Goal: Feedback & Contribution: Contribute content

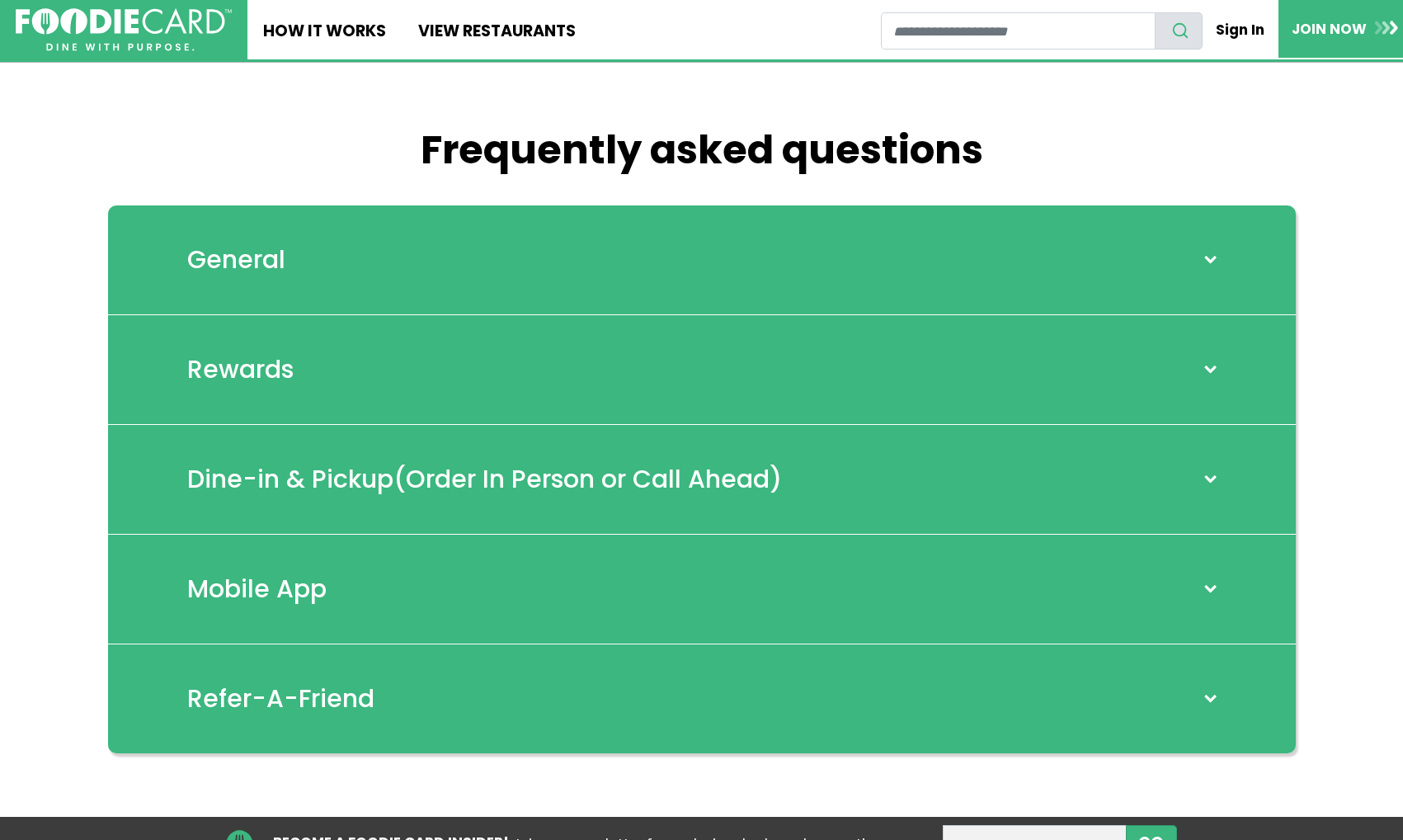
drag, startPoint x: 1206, startPoint y: 168, endPoint x: 1197, endPoint y: 161, distance: 11.4
click at [1203, 162] on h1 "Frequently asked questions" at bounding box center [702, 150] width 1188 height 48
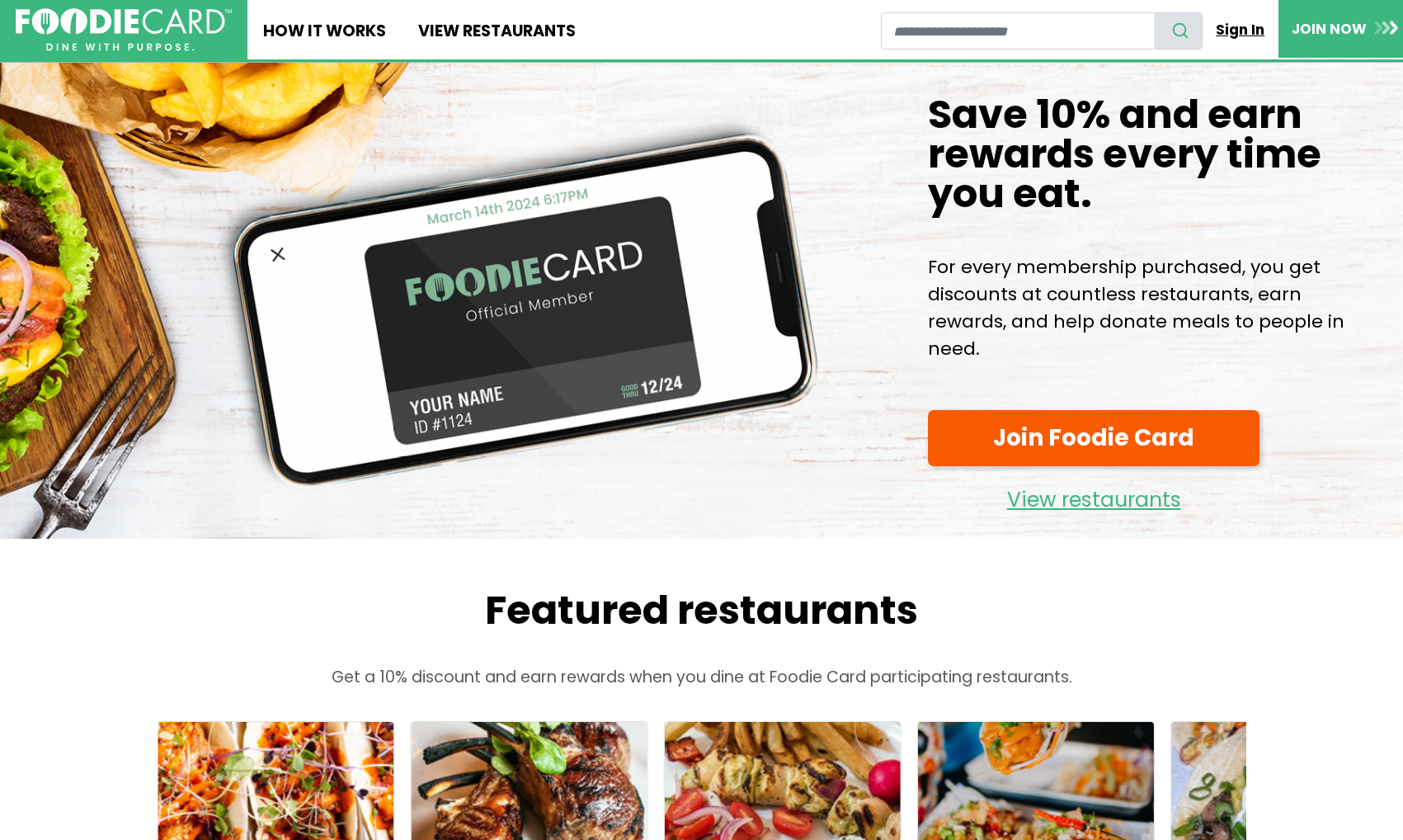
click at [1234, 22] on link "Sign In" at bounding box center [1241, 30] width 76 height 36
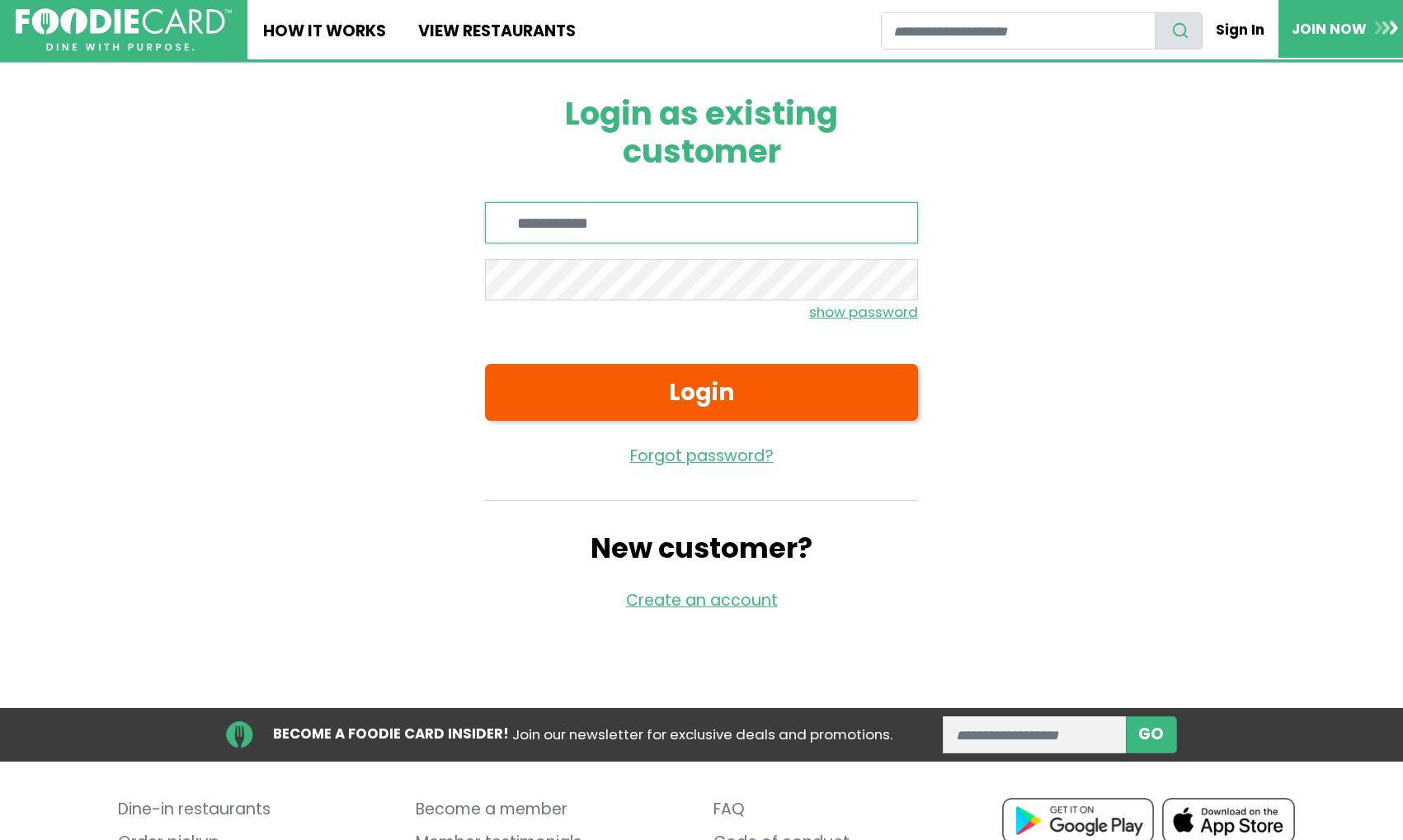
type input "**********"
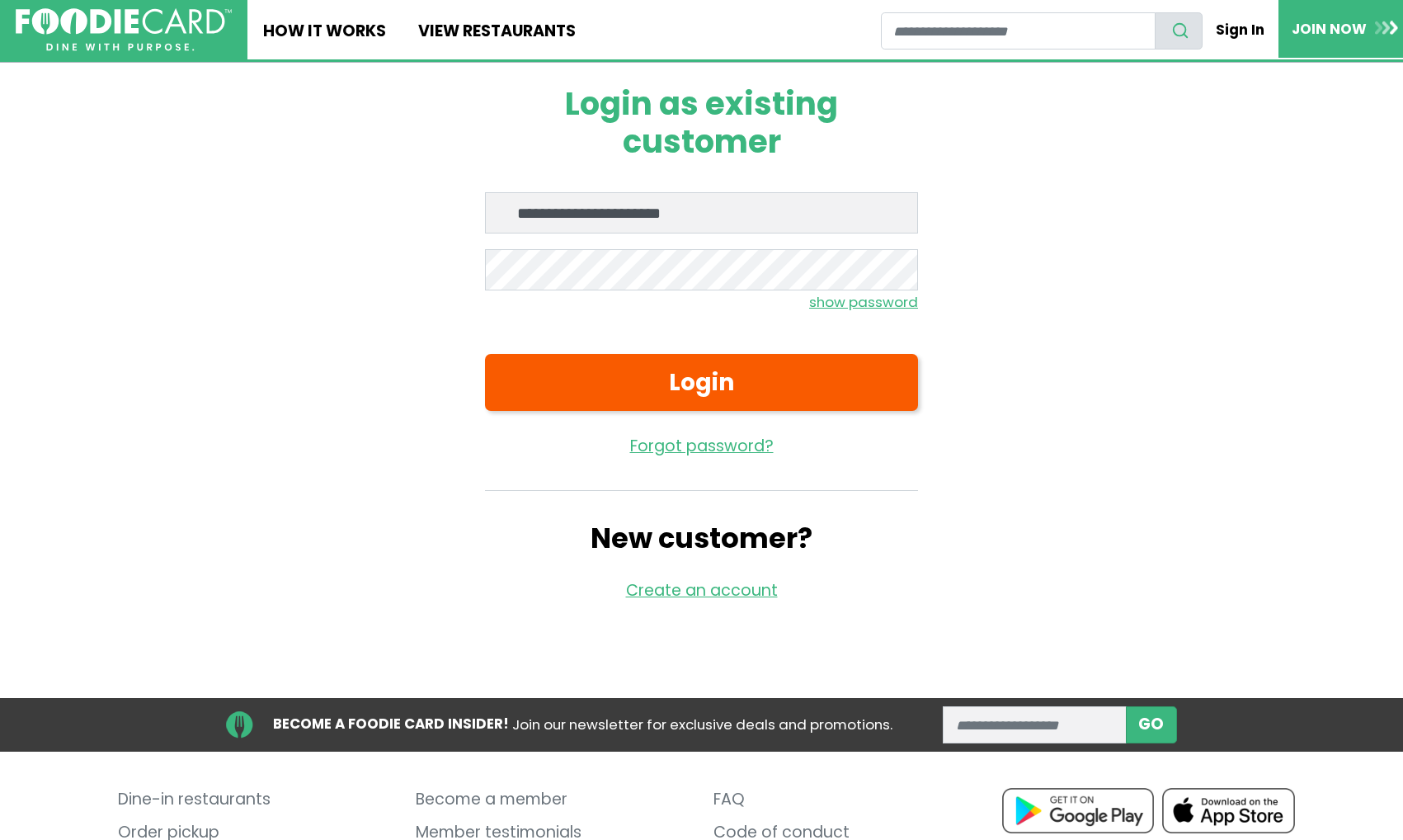
scroll to position [12, 0]
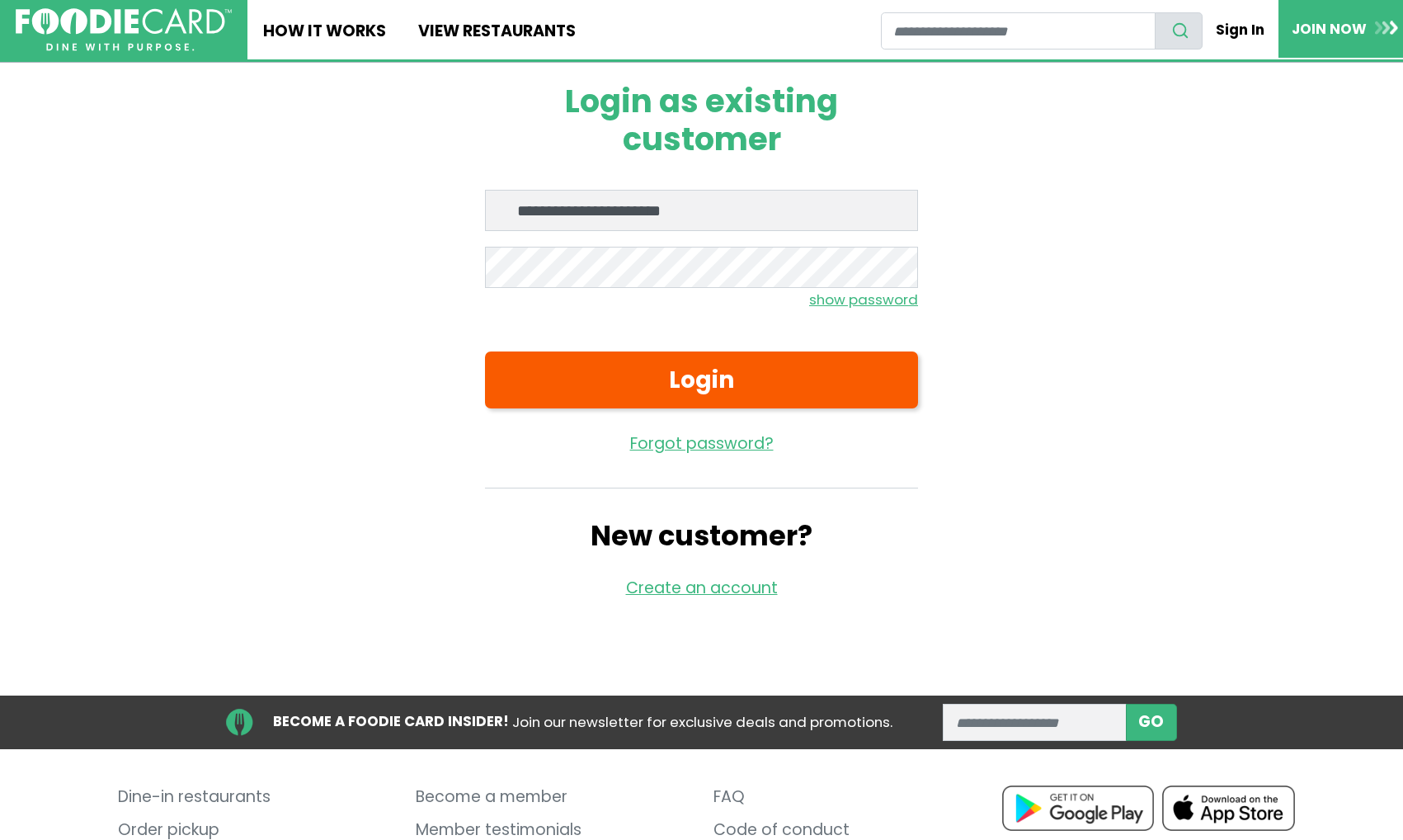
click at [869, 297] on small "show password" at bounding box center [864, 299] width 109 height 19
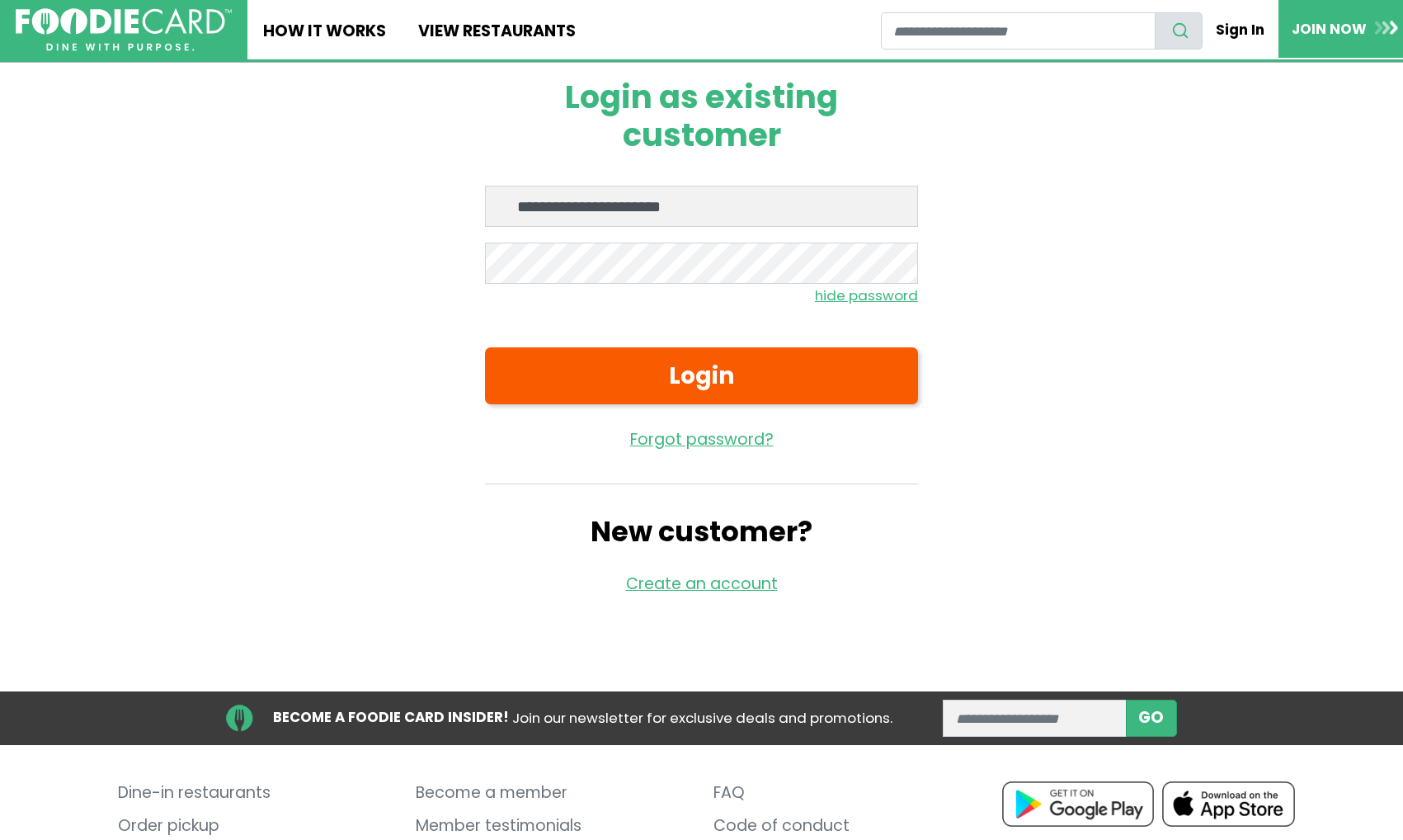
scroll to position [18, 1]
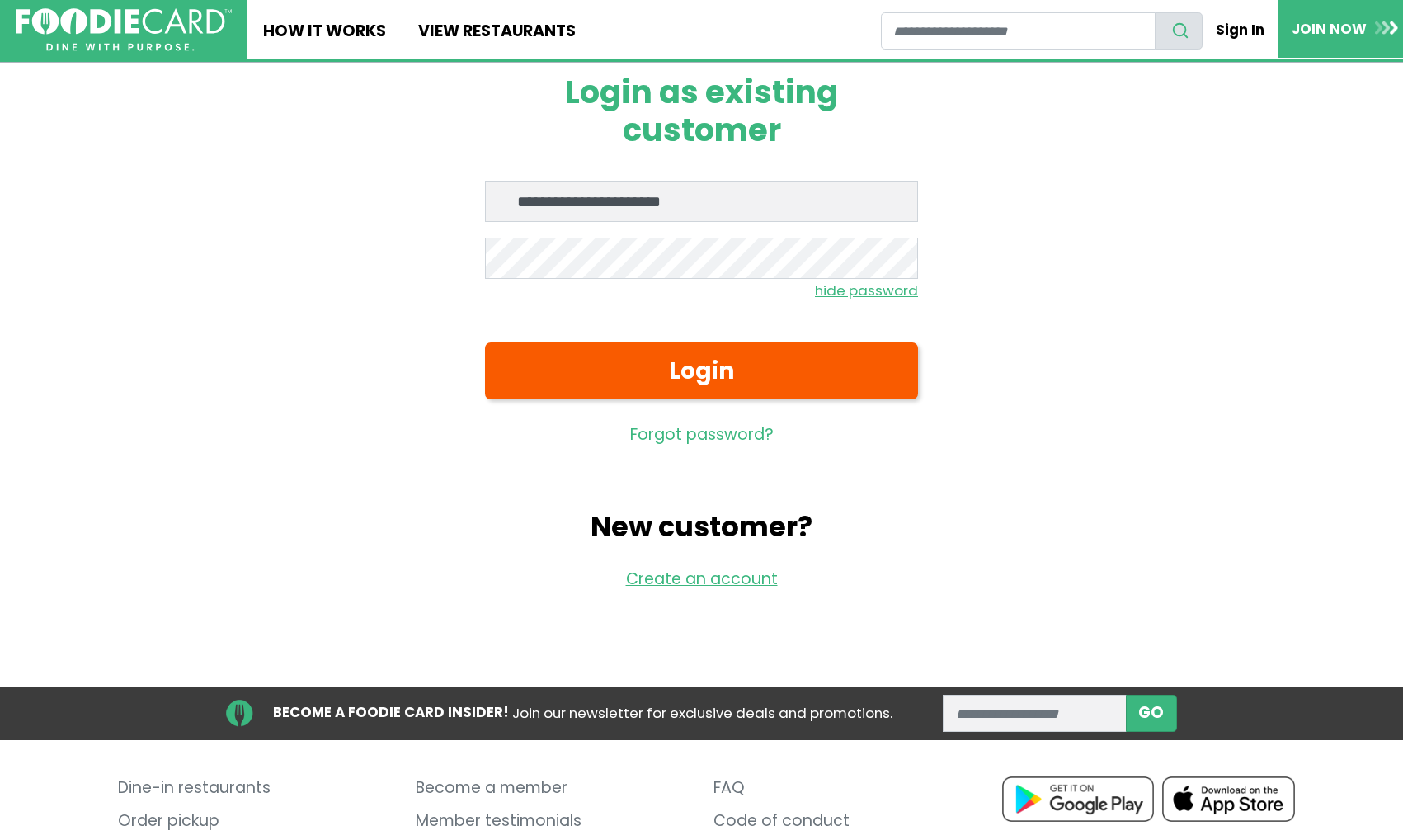
click at [868, 288] on small "hide password" at bounding box center [867, 290] width 103 height 19
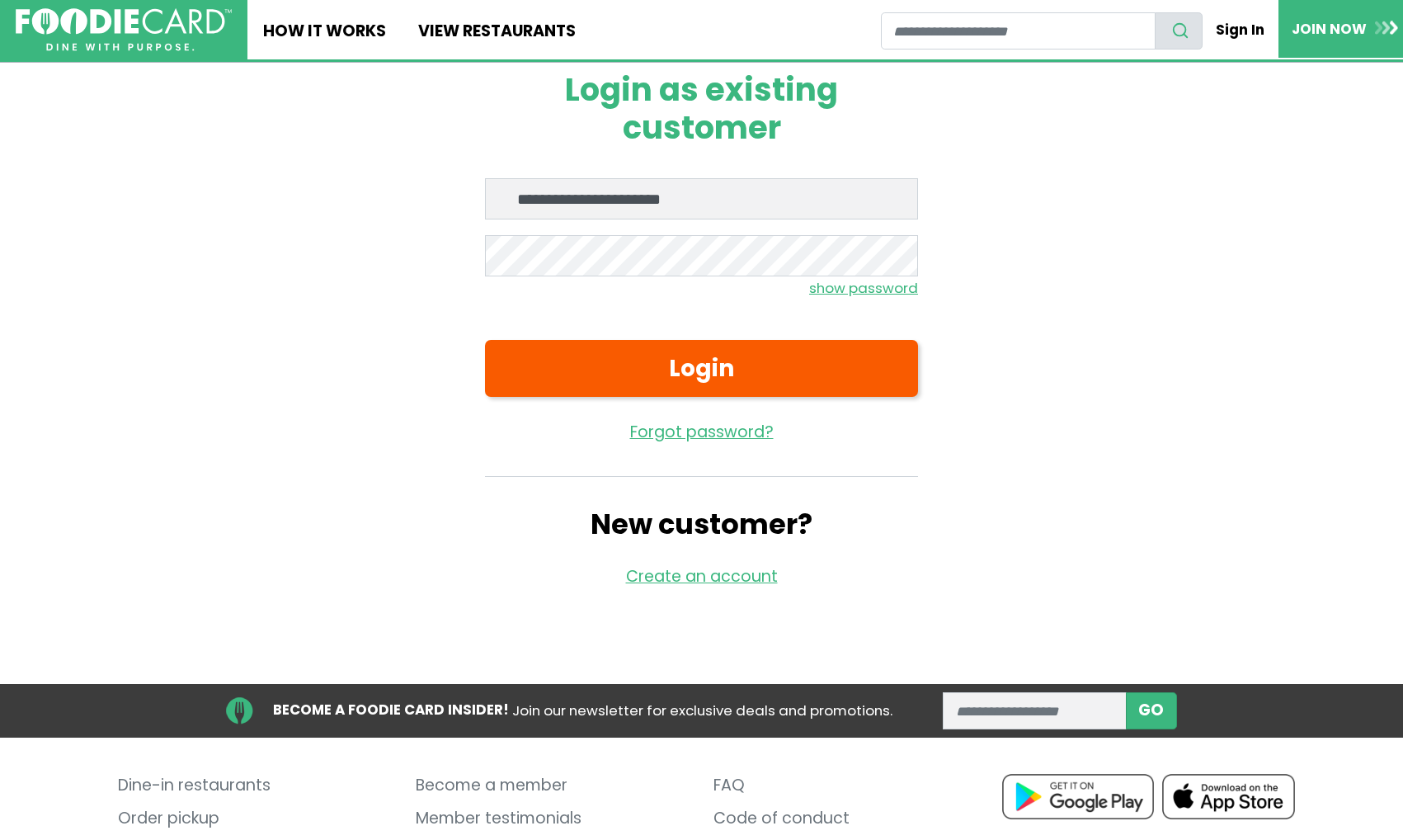
scroll to position [22, 1]
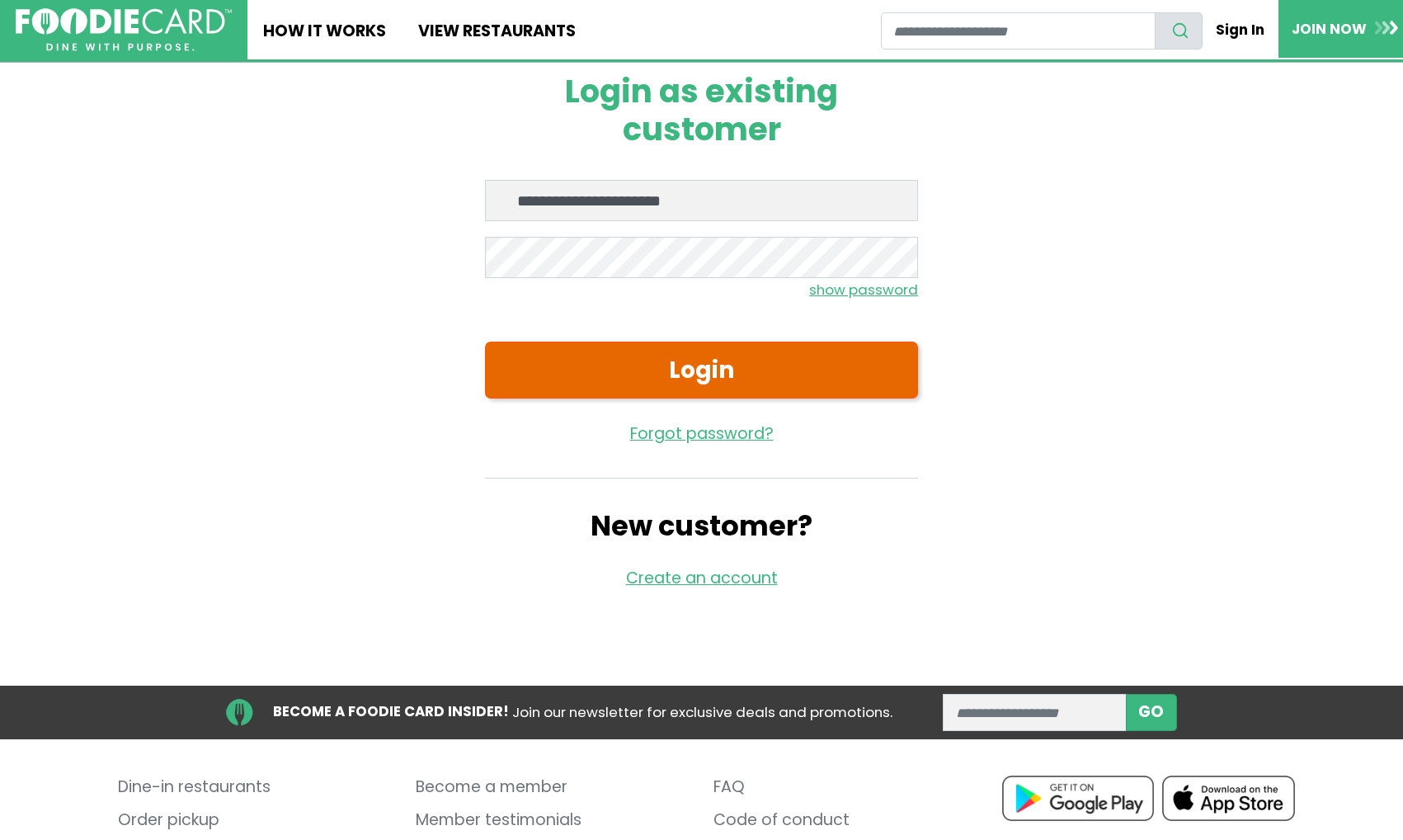
click at [720, 358] on button "Login" at bounding box center [702, 370] width 433 height 57
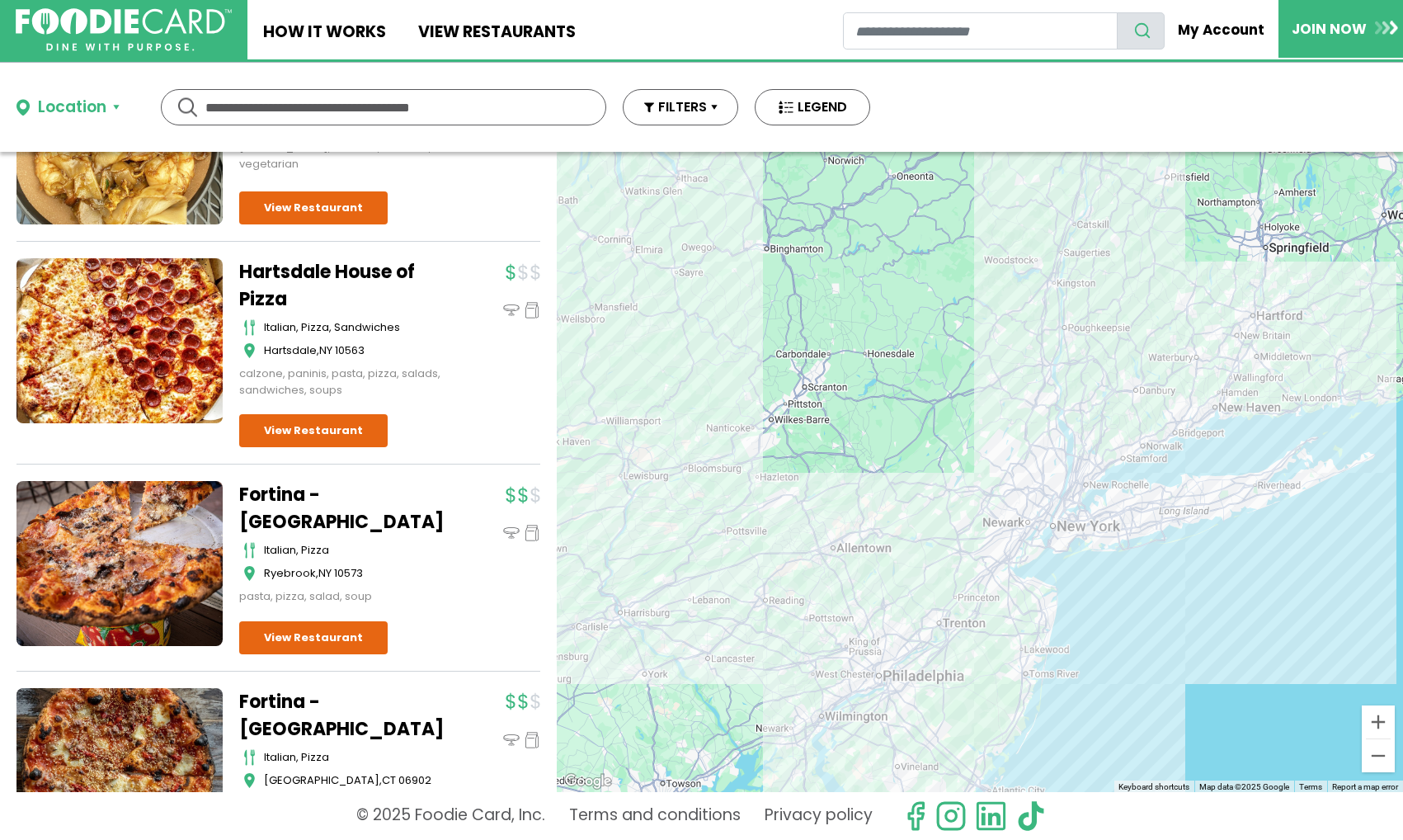
scroll to position [13785, 0]
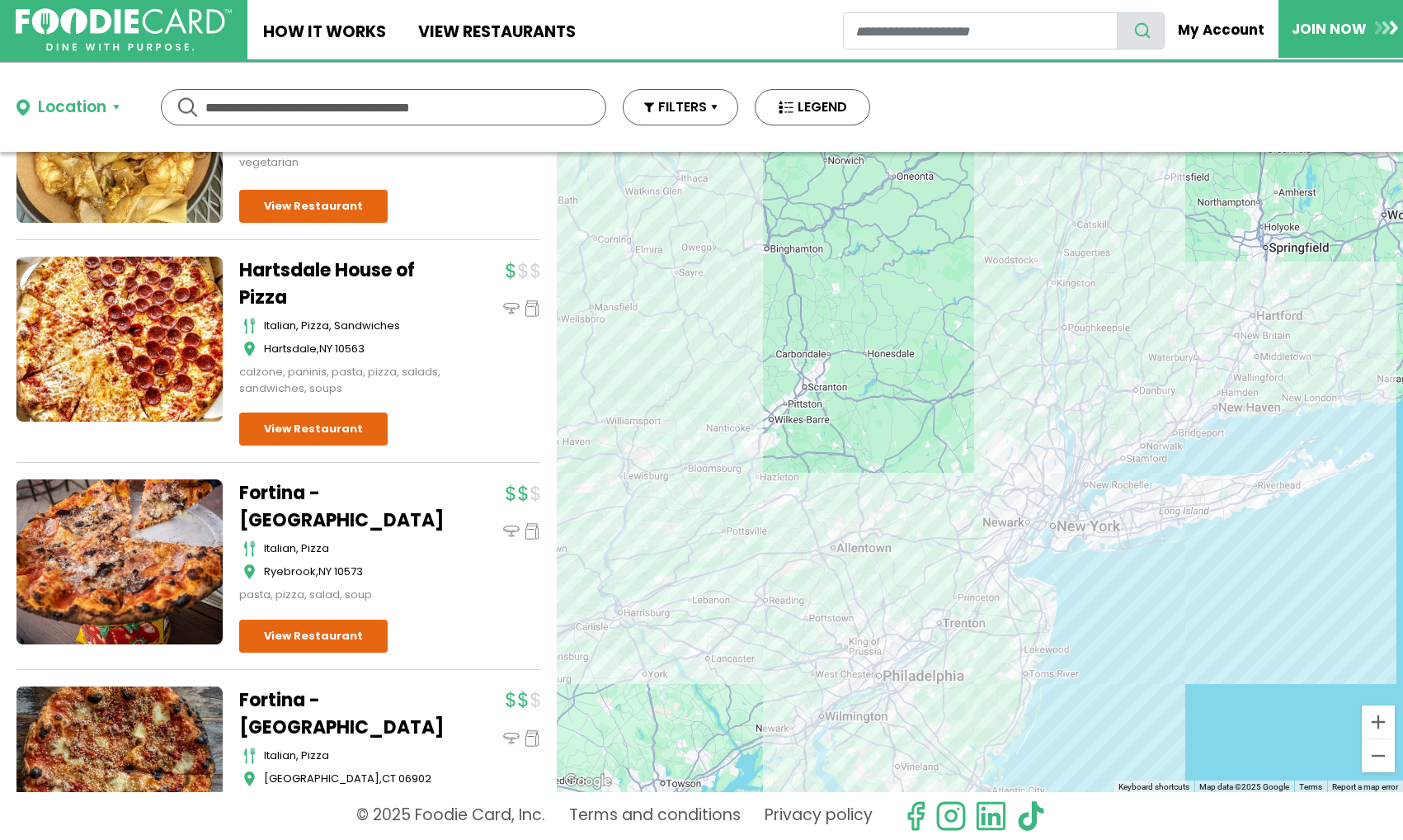
click at [327, 105] on input "text" at bounding box center [384, 107] width 356 height 35
type input "**********"
click at [181, 103] on div "**********" at bounding box center [383, 107] width 446 height 36
click at [400, 99] on input "**********" at bounding box center [384, 107] width 356 height 35
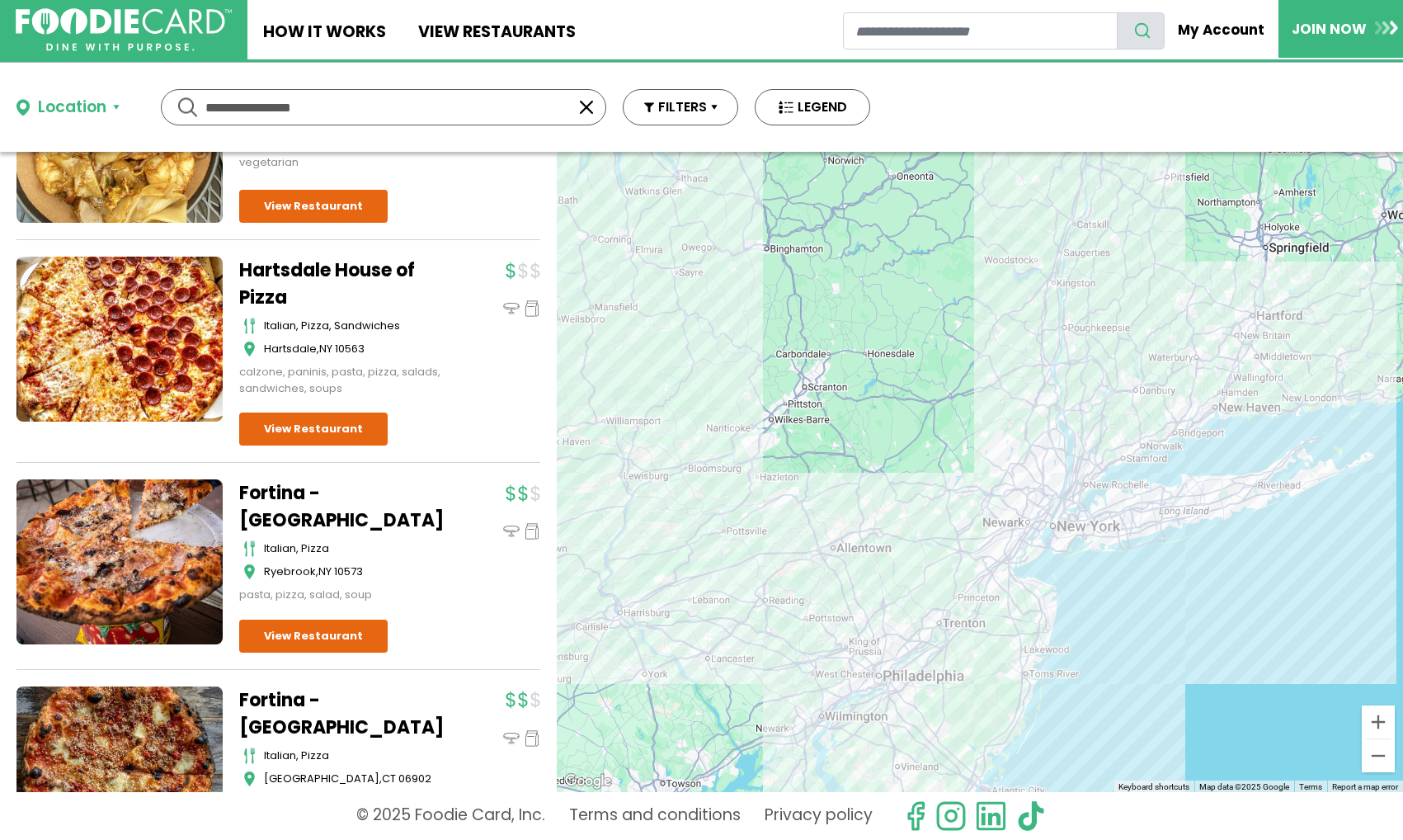
click at [114, 103] on button "Location" at bounding box center [68, 108] width 103 height 24
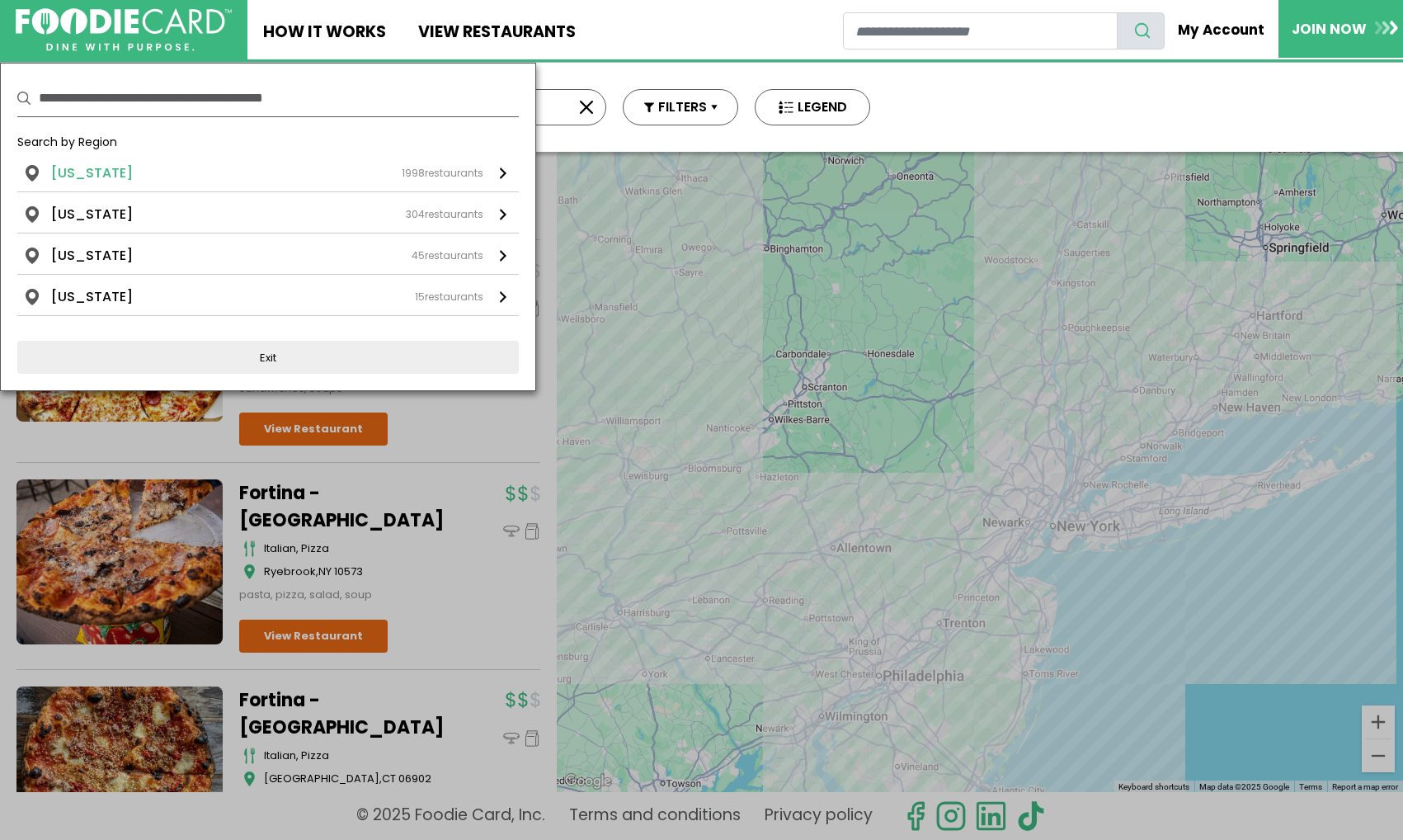
click at [97, 166] on li "New York" at bounding box center [91, 173] width 81 height 19
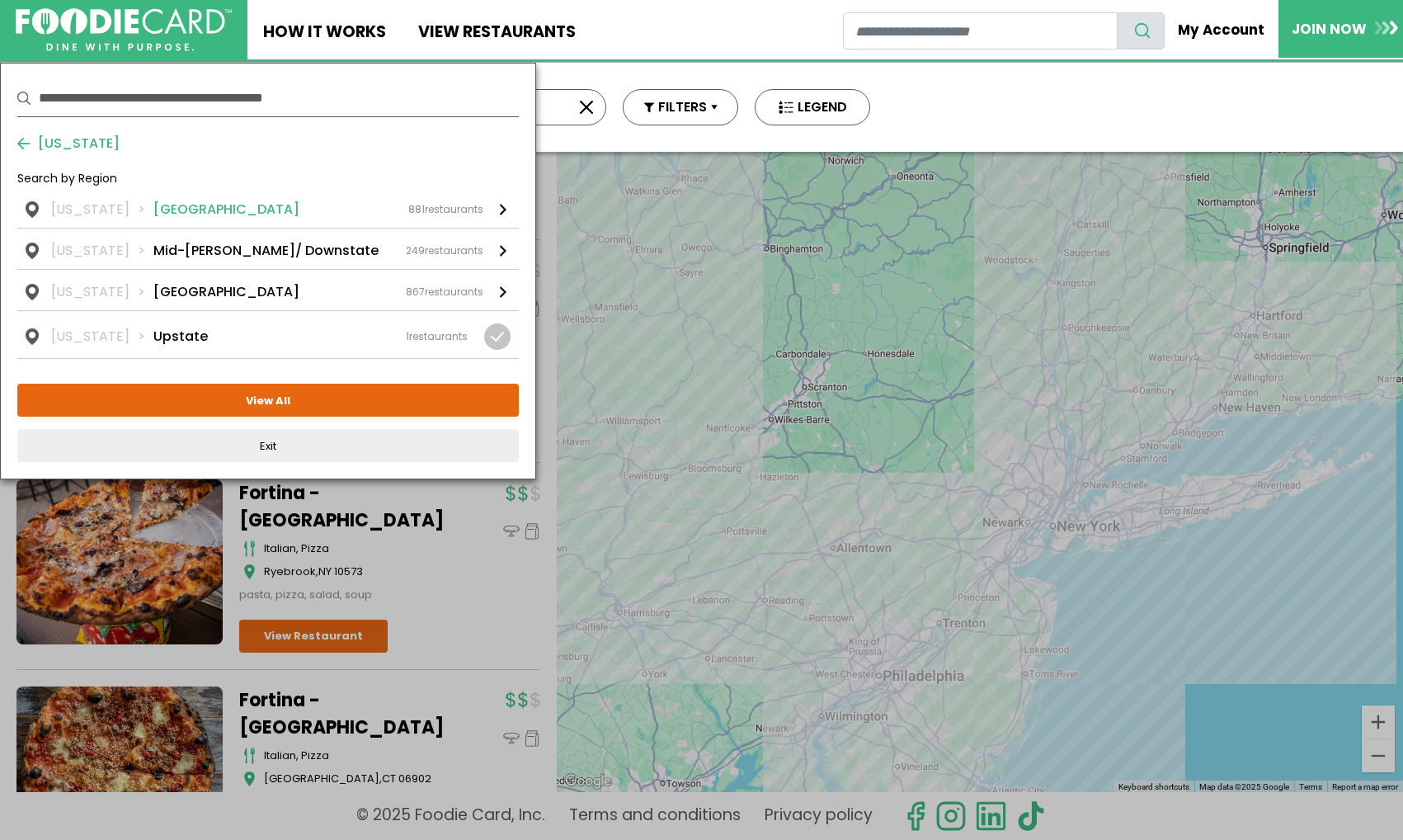
click at [153, 207] on li "Long Island" at bounding box center [226, 209] width 146 height 19
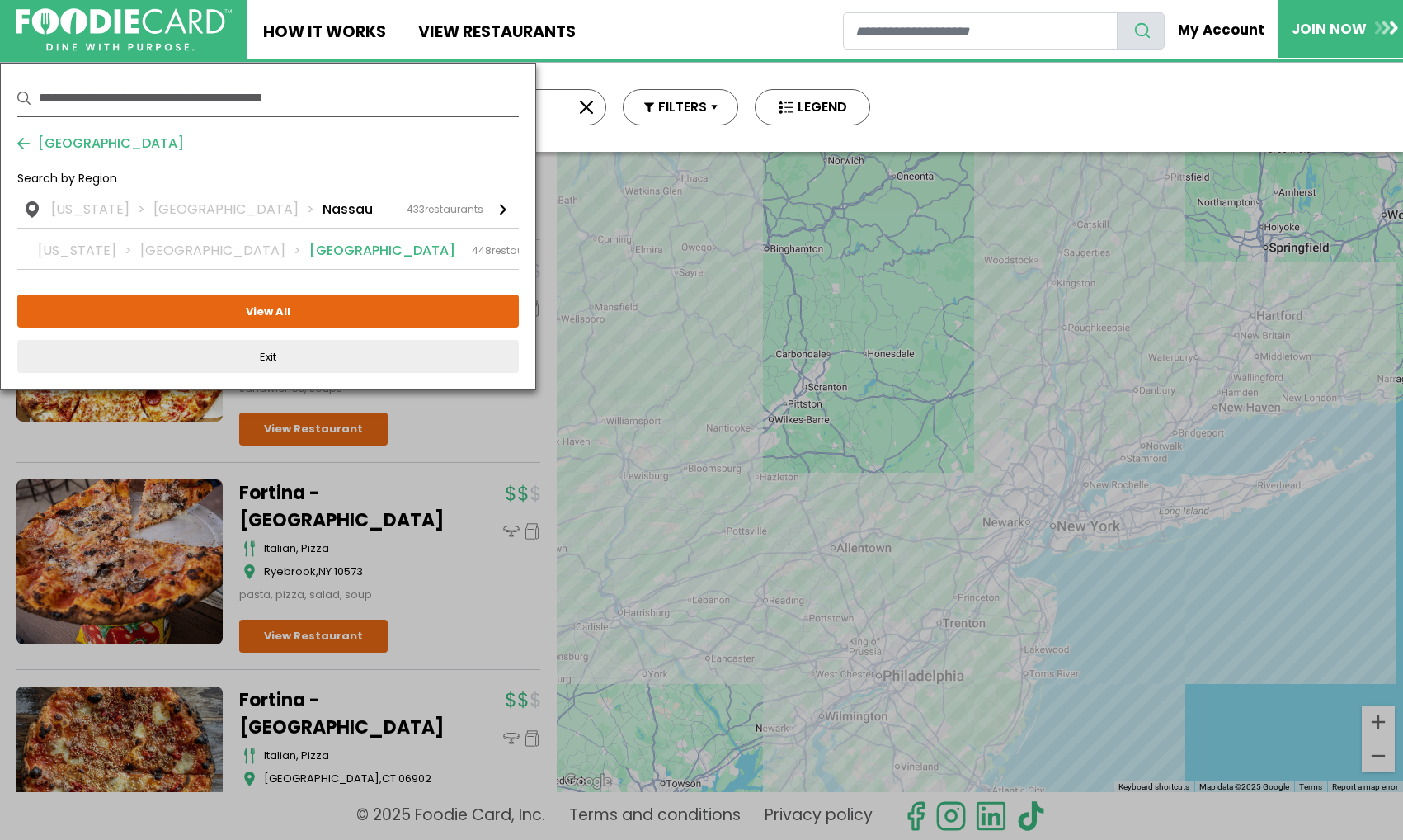
click at [309, 245] on li "Suffolk" at bounding box center [382, 250] width 146 height 19
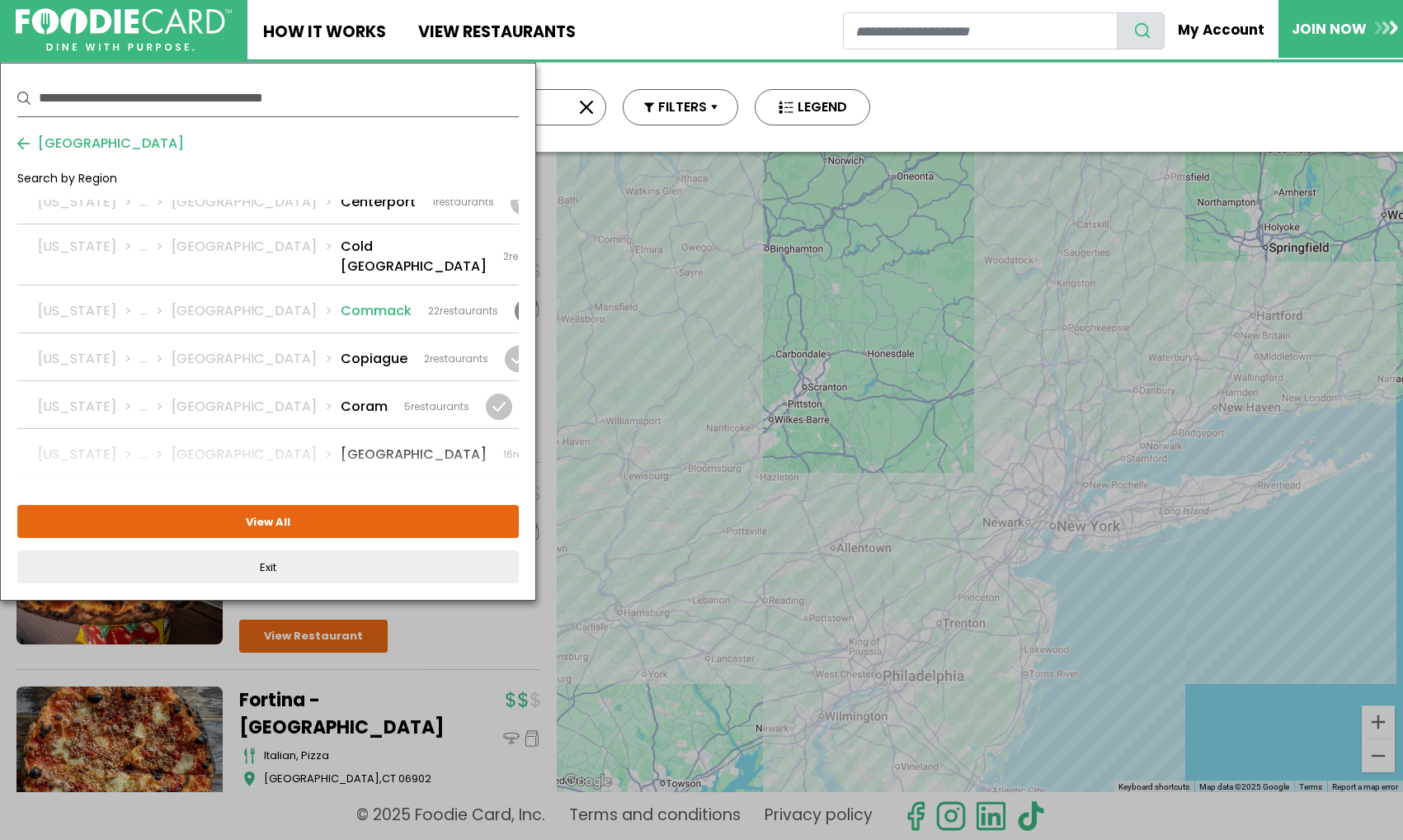
click at [341, 301] on li "Commack" at bounding box center [376, 310] width 71 height 19
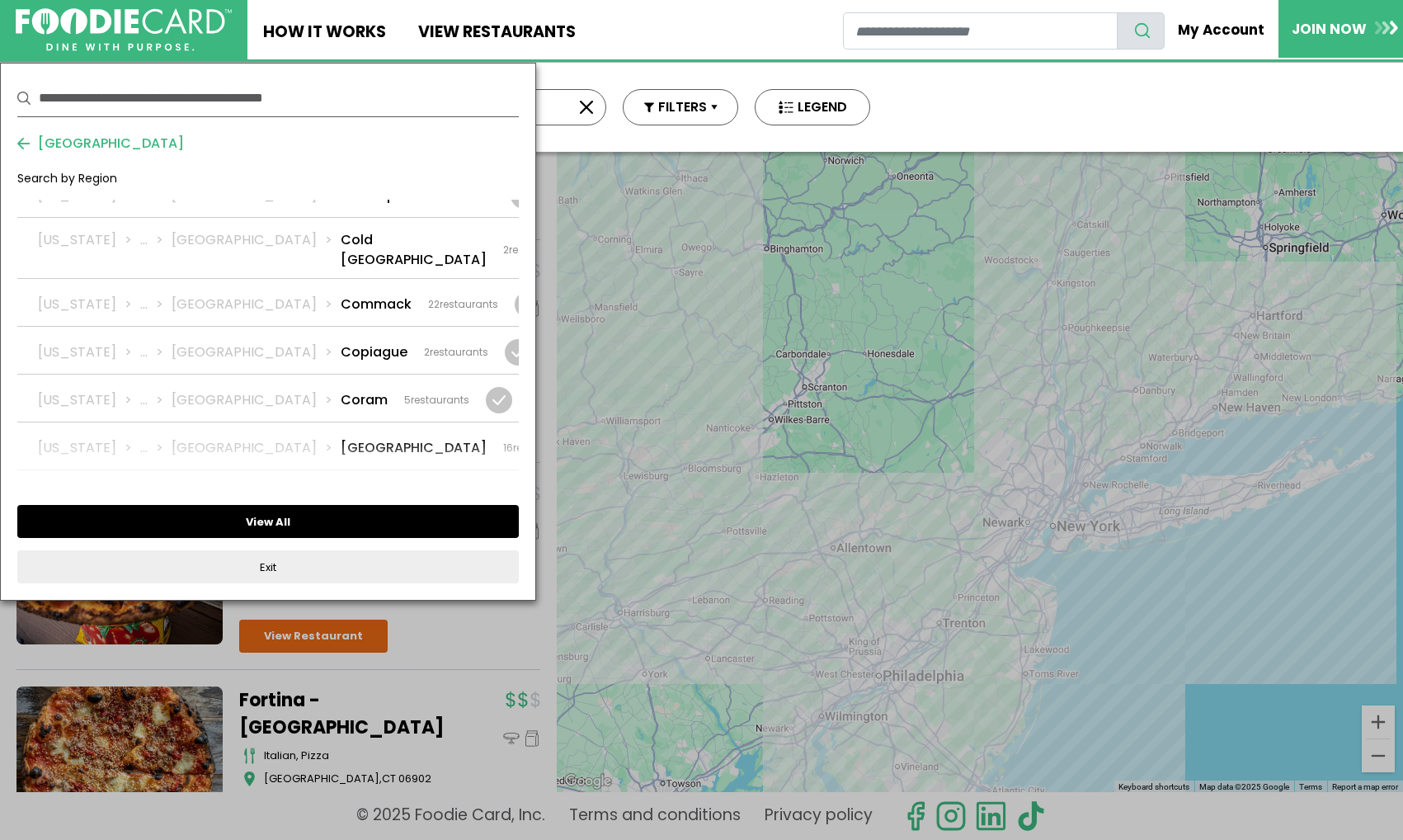
click at [316, 519] on button "View All" at bounding box center [268, 522] width 501 height 33
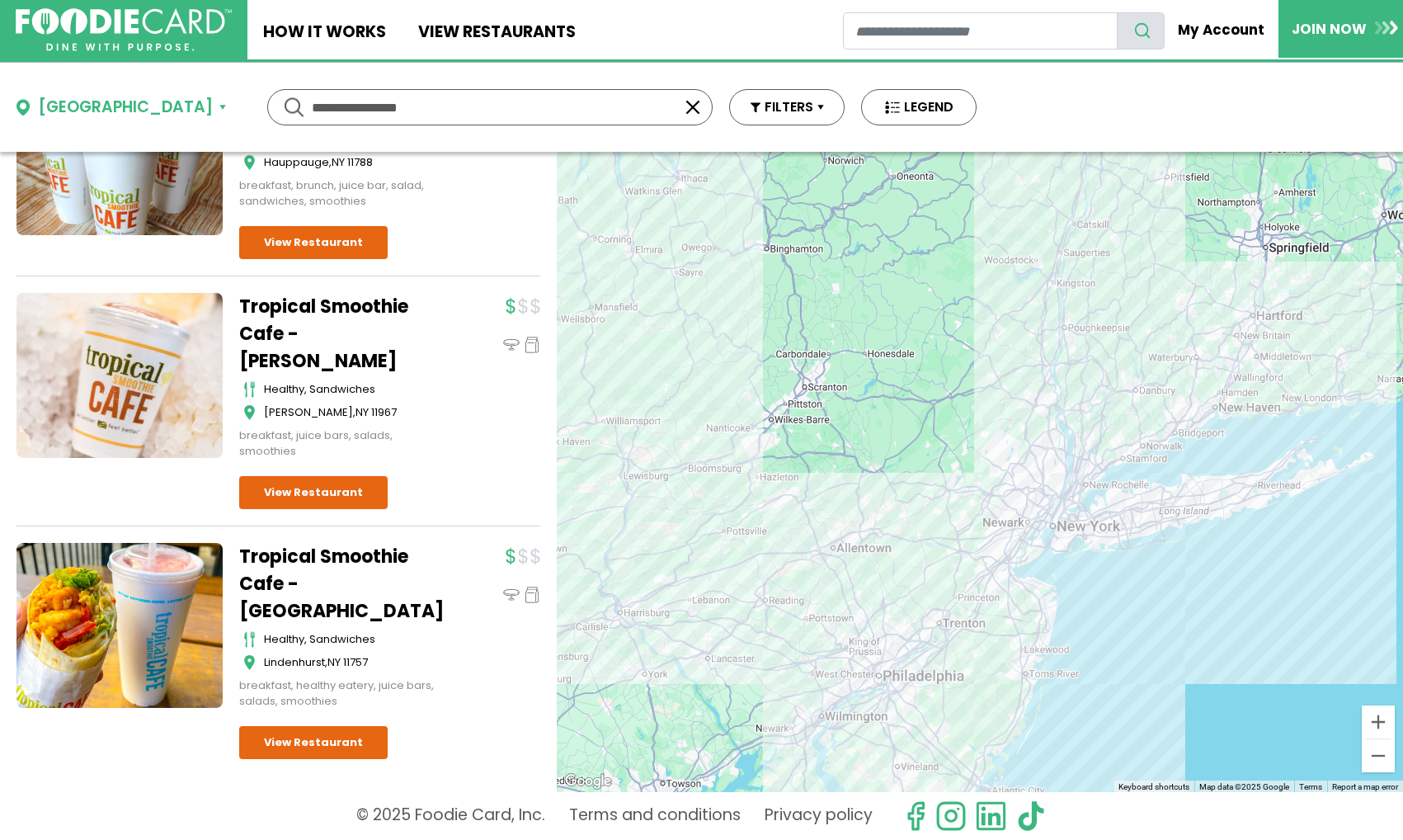
scroll to position [0, 0]
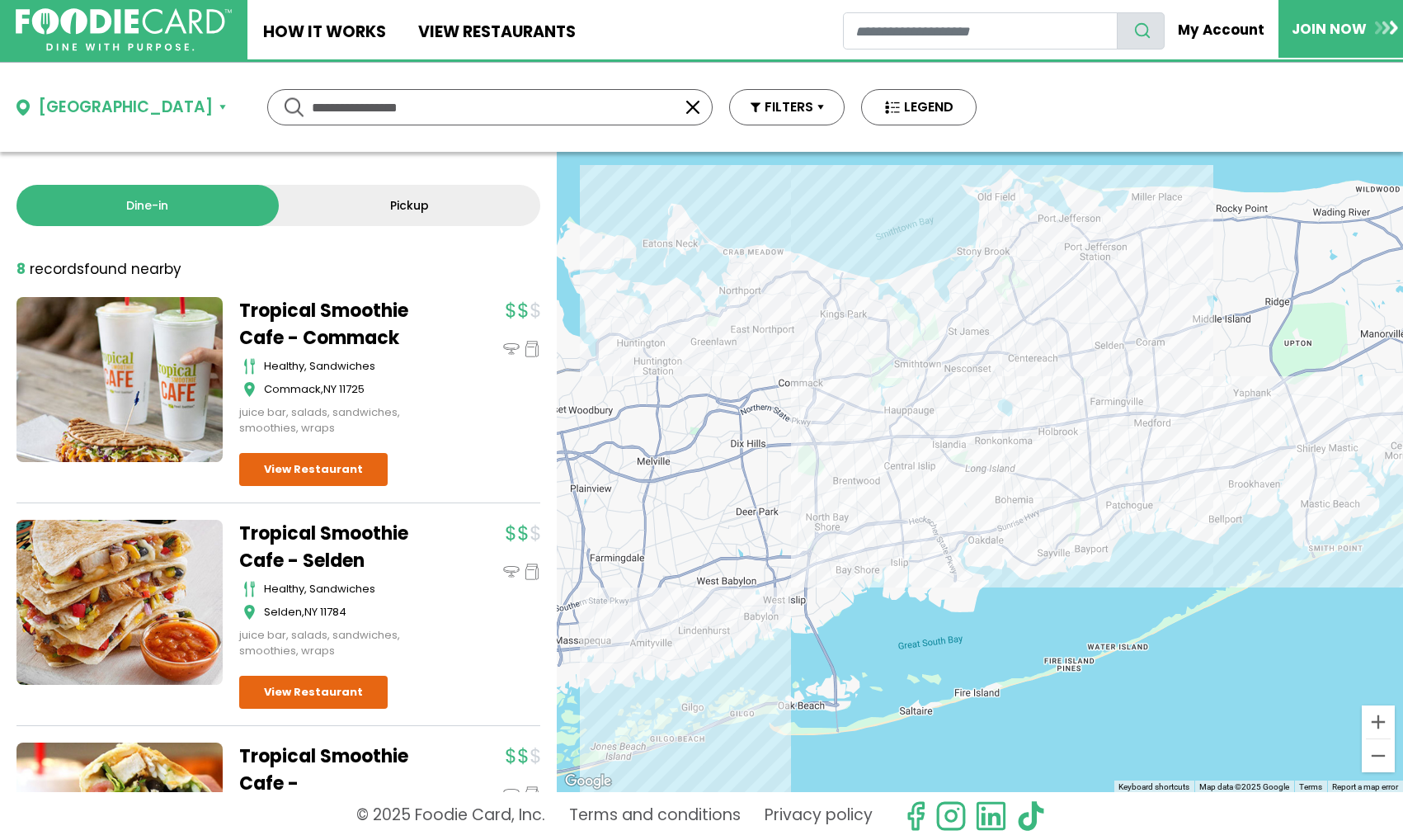
click at [283, 448] on div "Tropical Smoothie Cafe - Commack healthy, sandwiches Commack , NY 11725 juice b…" at bounding box center [390, 391] width 301 height 189
click at [284, 455] on link "View Restaurant" at bounding box center [313, 470] width 149 height 33
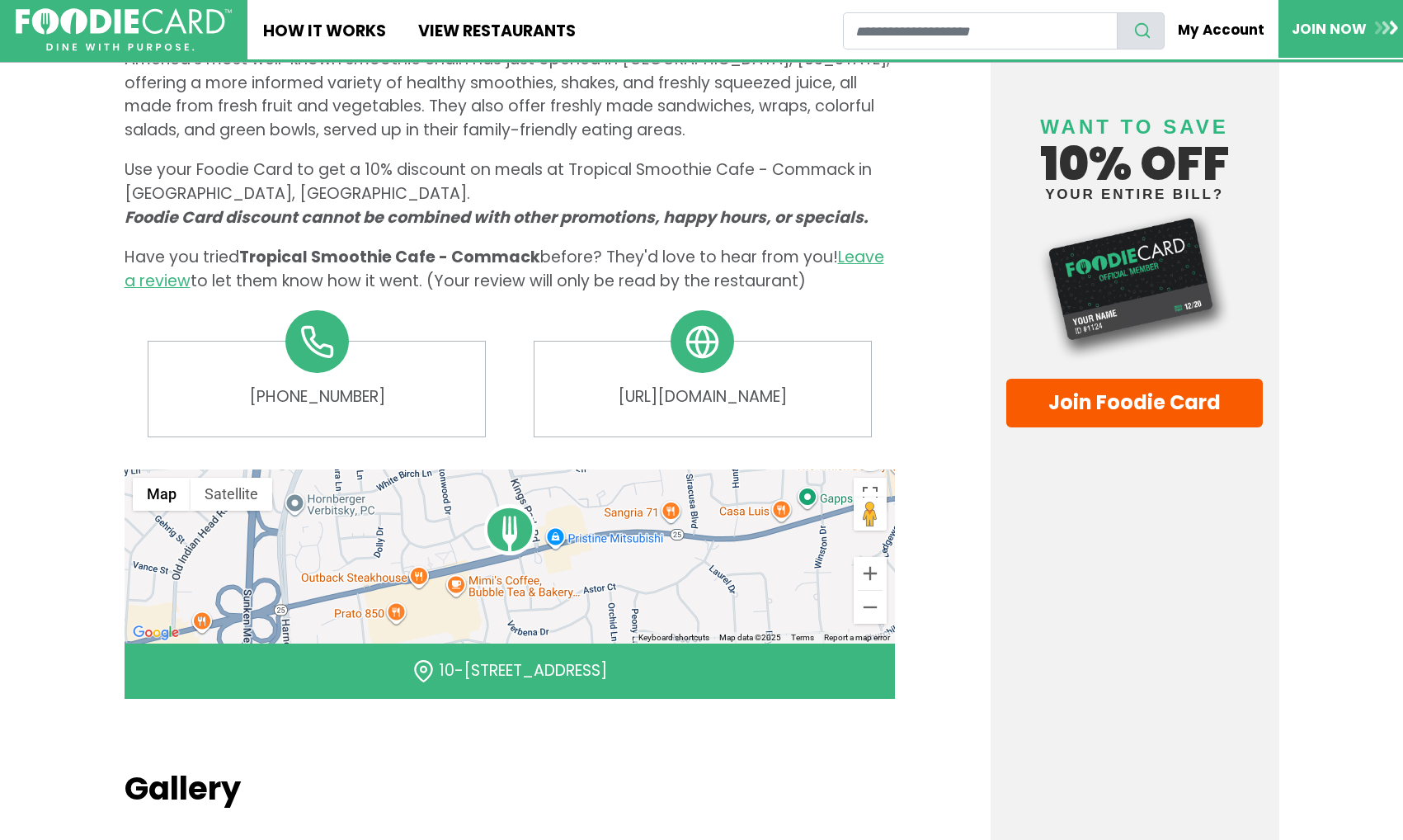
scroll to position [760, 0]
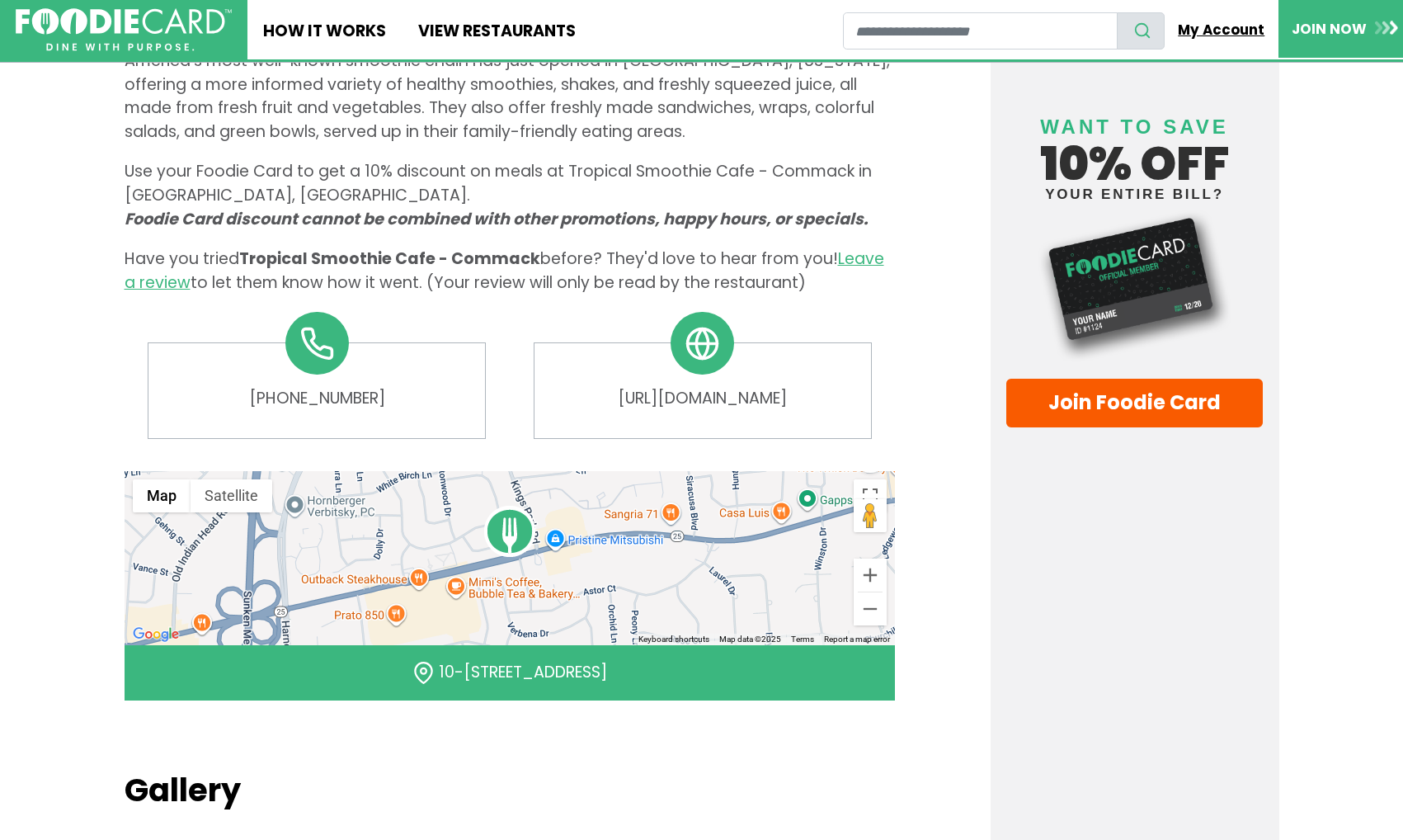
click at [1221, 24] on link "My Account" at bounding box center [1221, 30] width 114 height 36
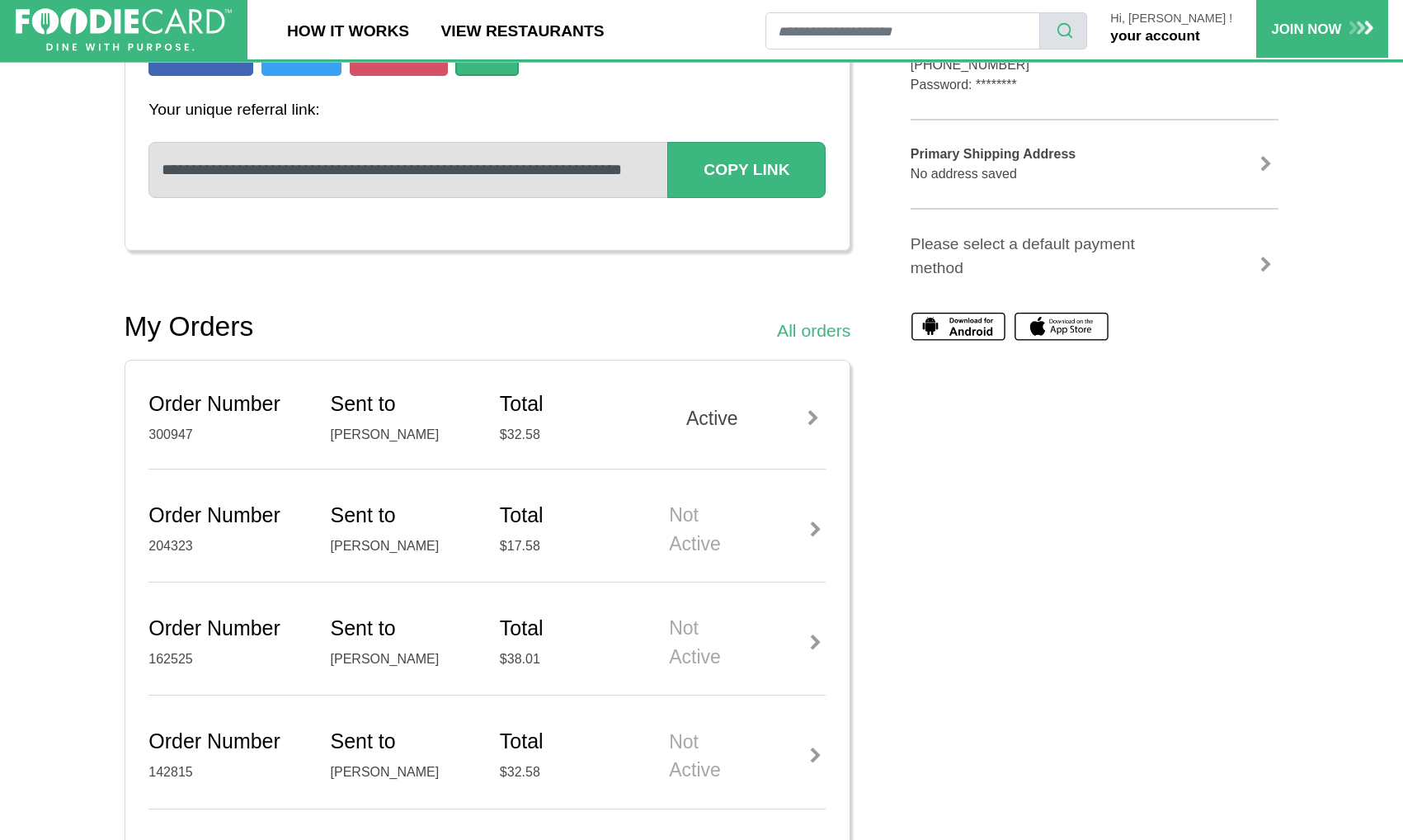
scroll to position [446, 0]
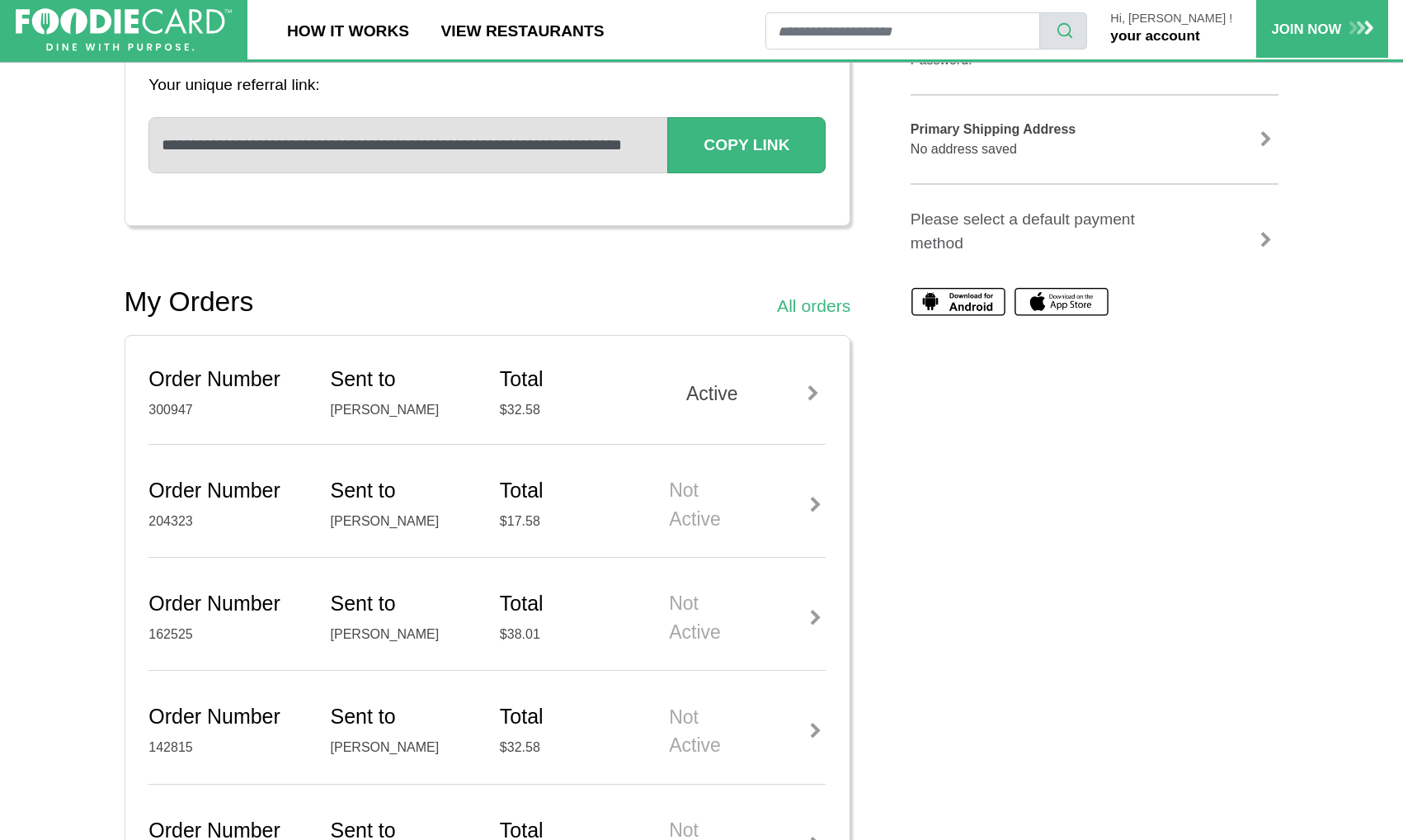
click at [817, 497] on div at bounding box center [815, 505] width 20 height 17
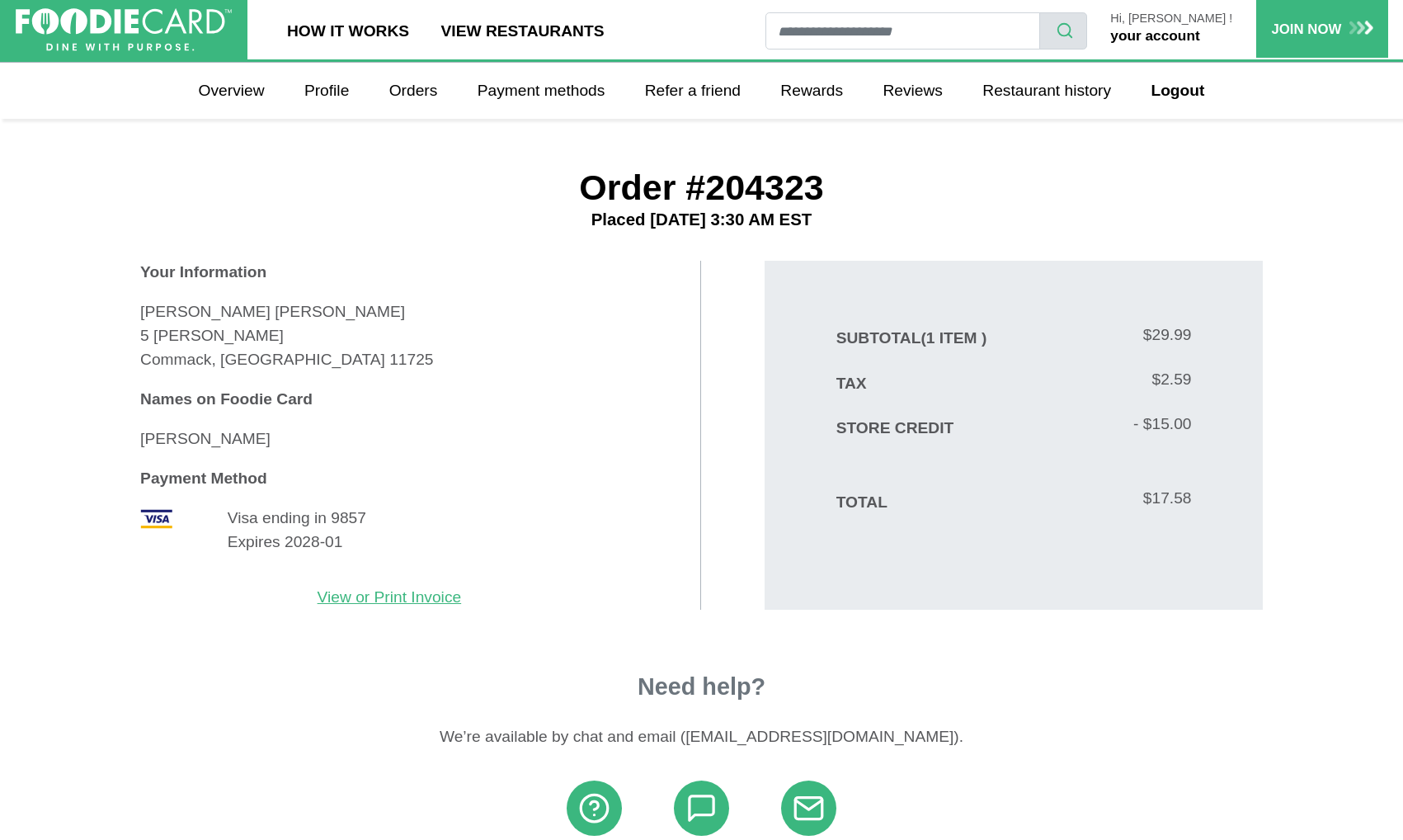
scroll to position [8, 1]
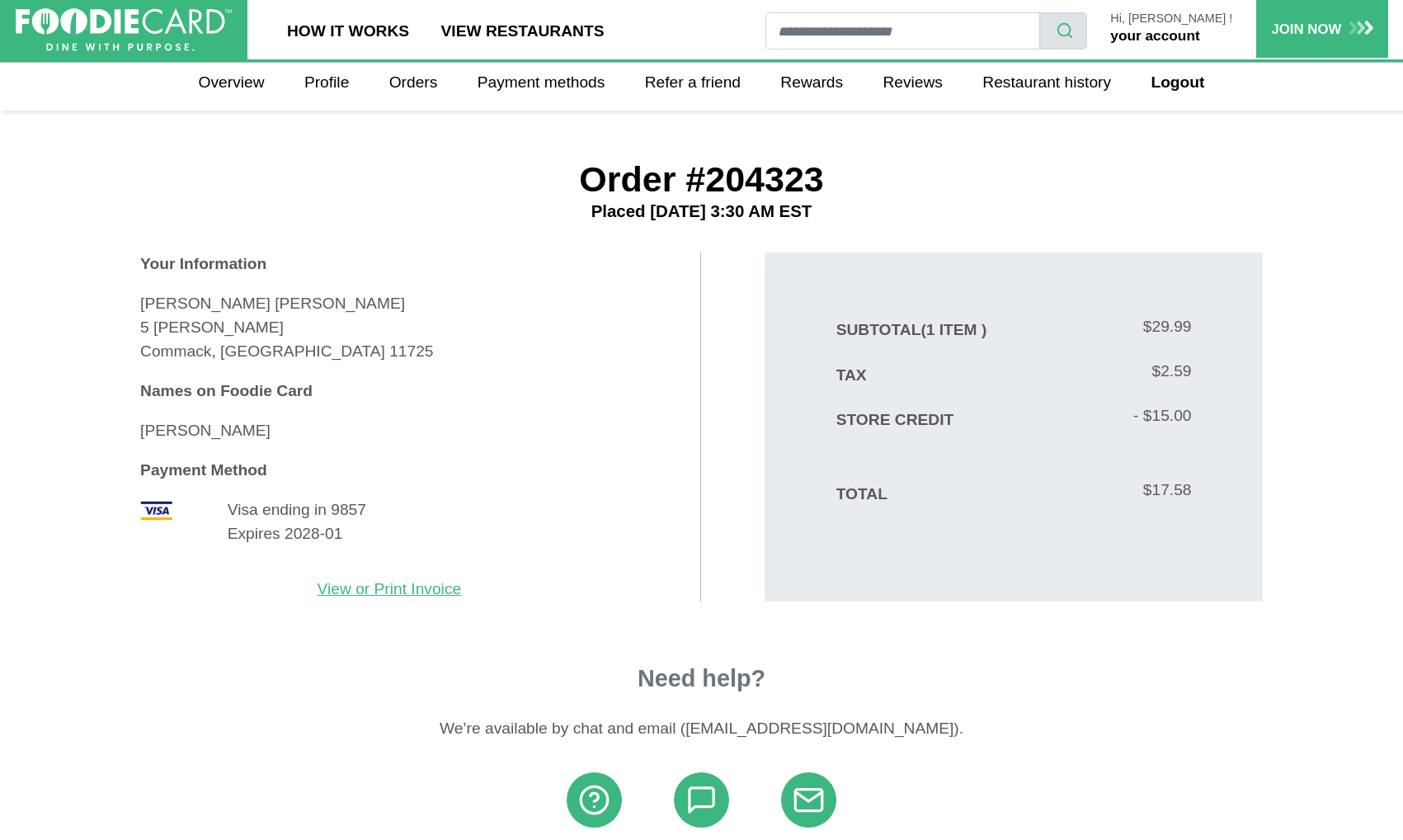
click at [1177, 39] on link "your account" at bounding box center [1155, 35] width 90 height 17
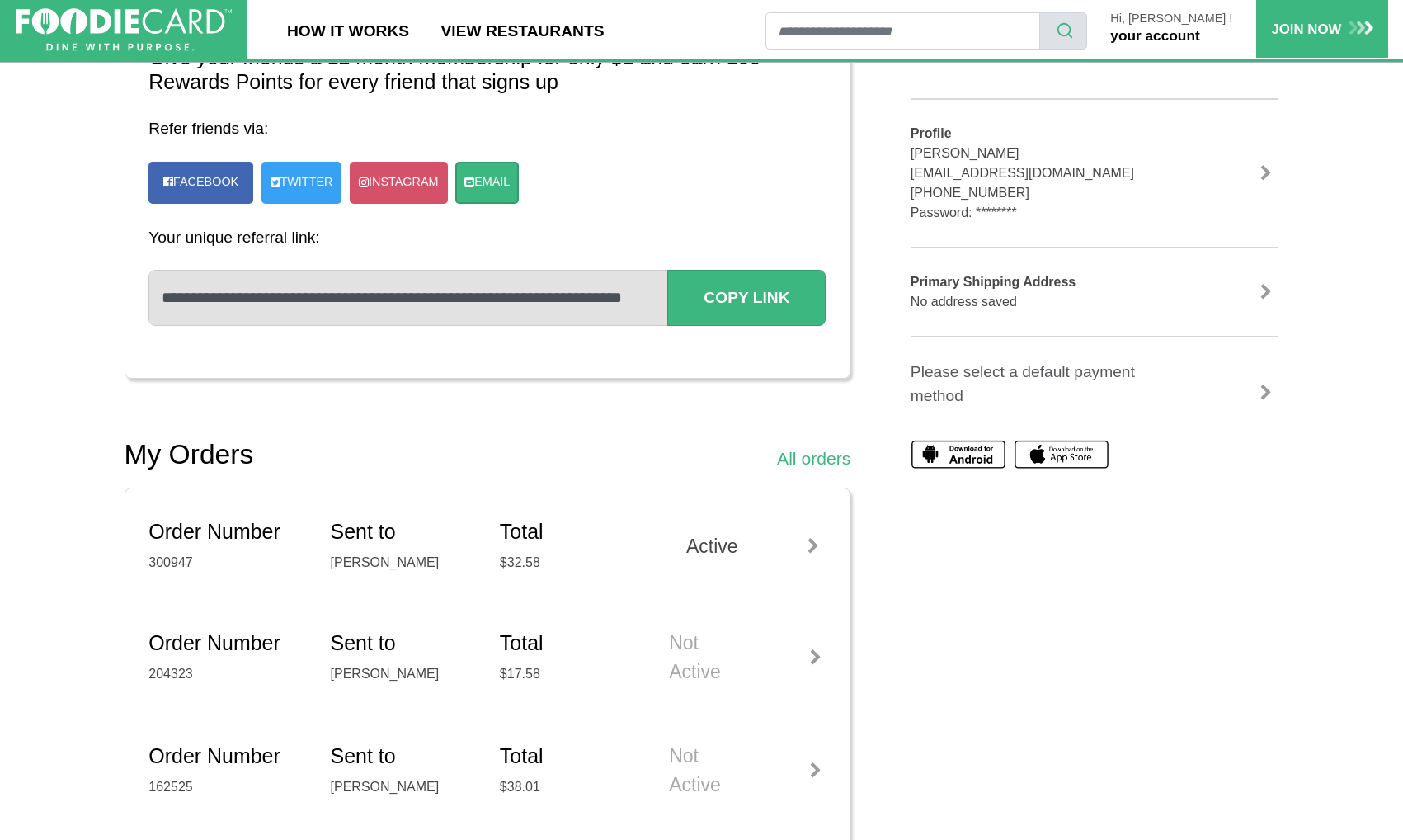
scroll to position [292, 0]
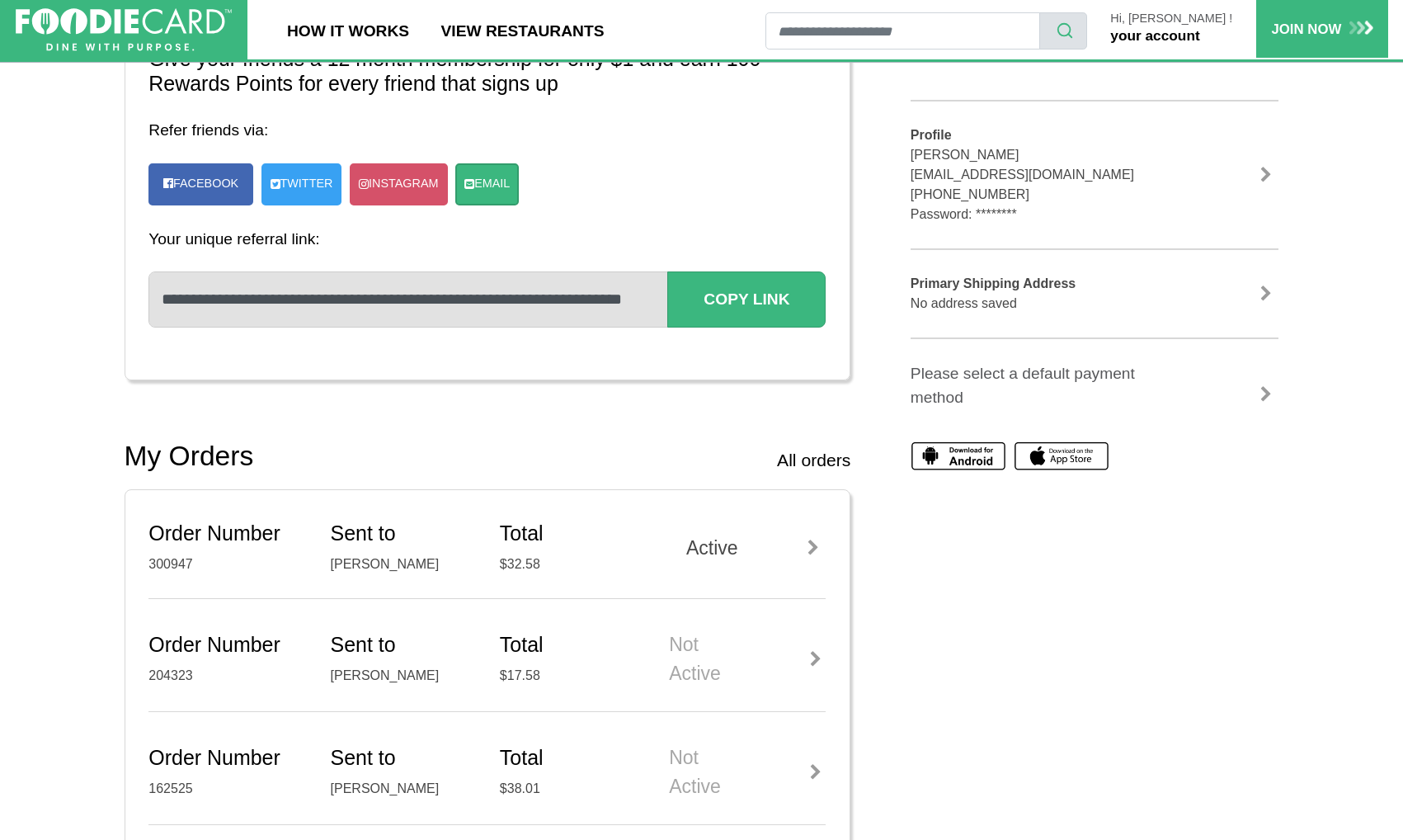
click at [817, 454] on link "All orders" at bounding box center [814, 460] width 74 height 27
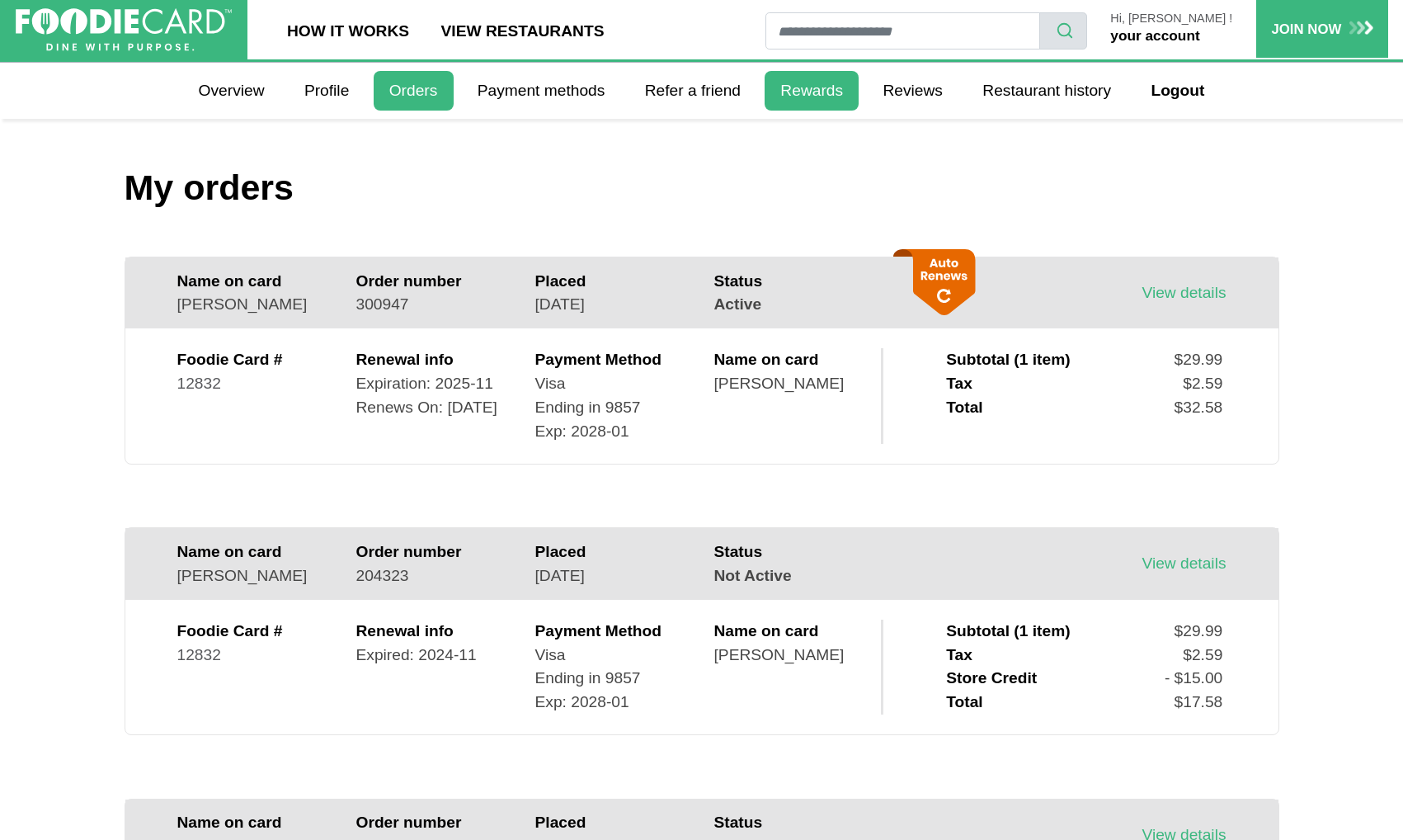
click at [821, 81] on link "Rewards" at bounding box center [812, 90] width 94 height 40
click at [937, 288] on icon at bounding box center [939, 282] width 73 height 66
click at [1203, 282] on div "View details" at bounding box center [1183, 294] width 84 height 24
click at [1200, 291] on link "View details" at bounding box center [1183, 292] width 84 height 18
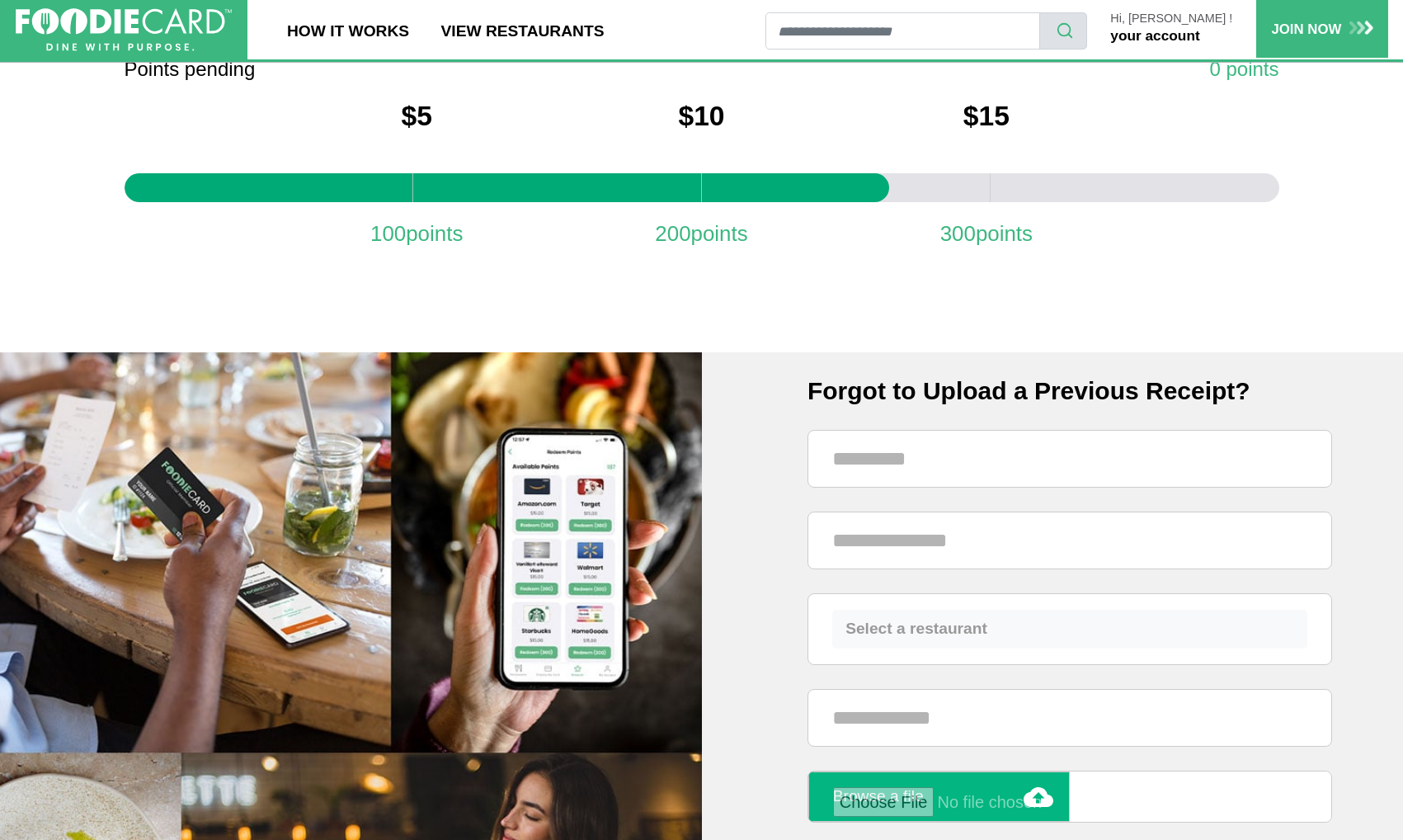
scroll to position [709, 2]
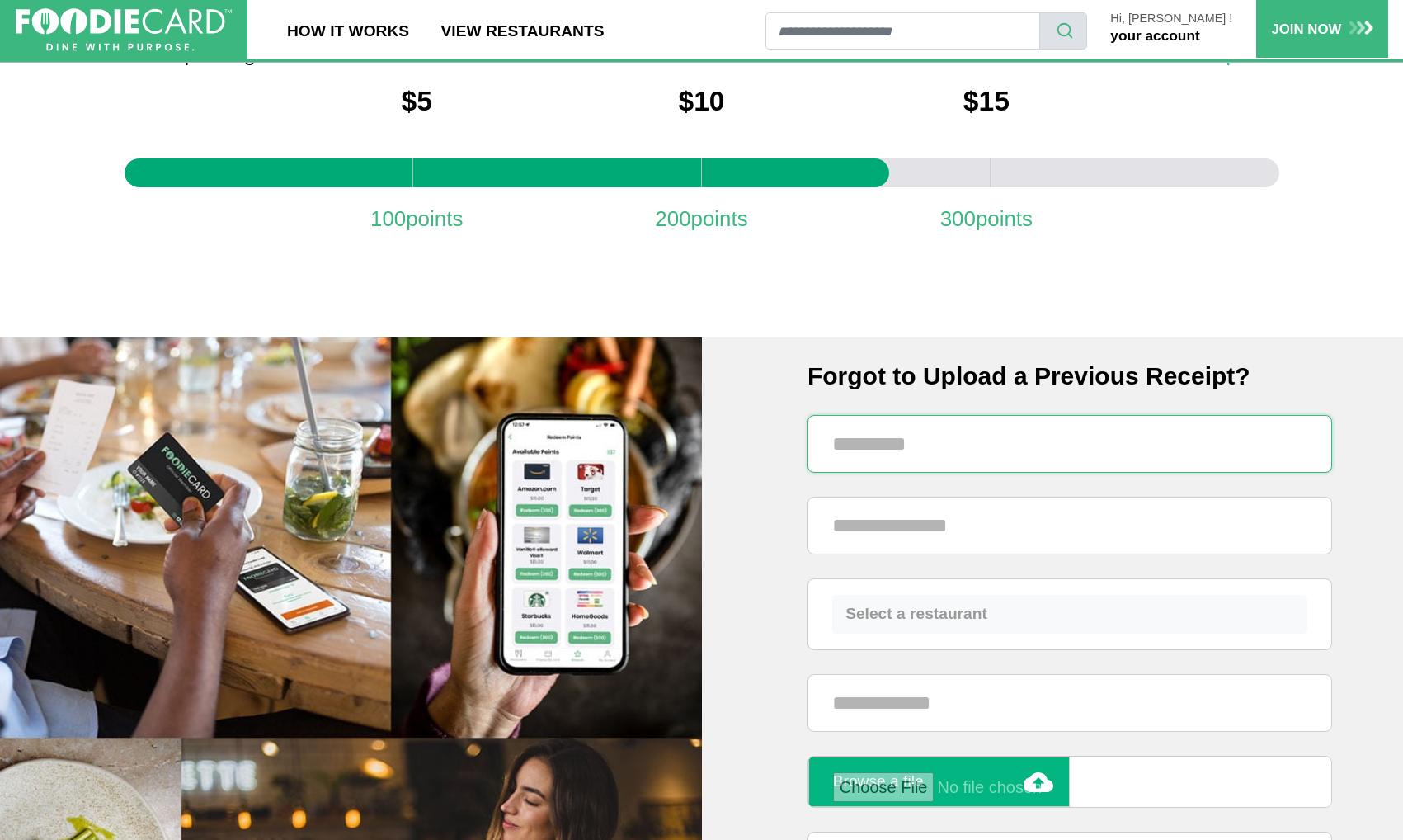
click at [898, 454] on input "text" at bounding box center [1070, 444] width 524 height 58
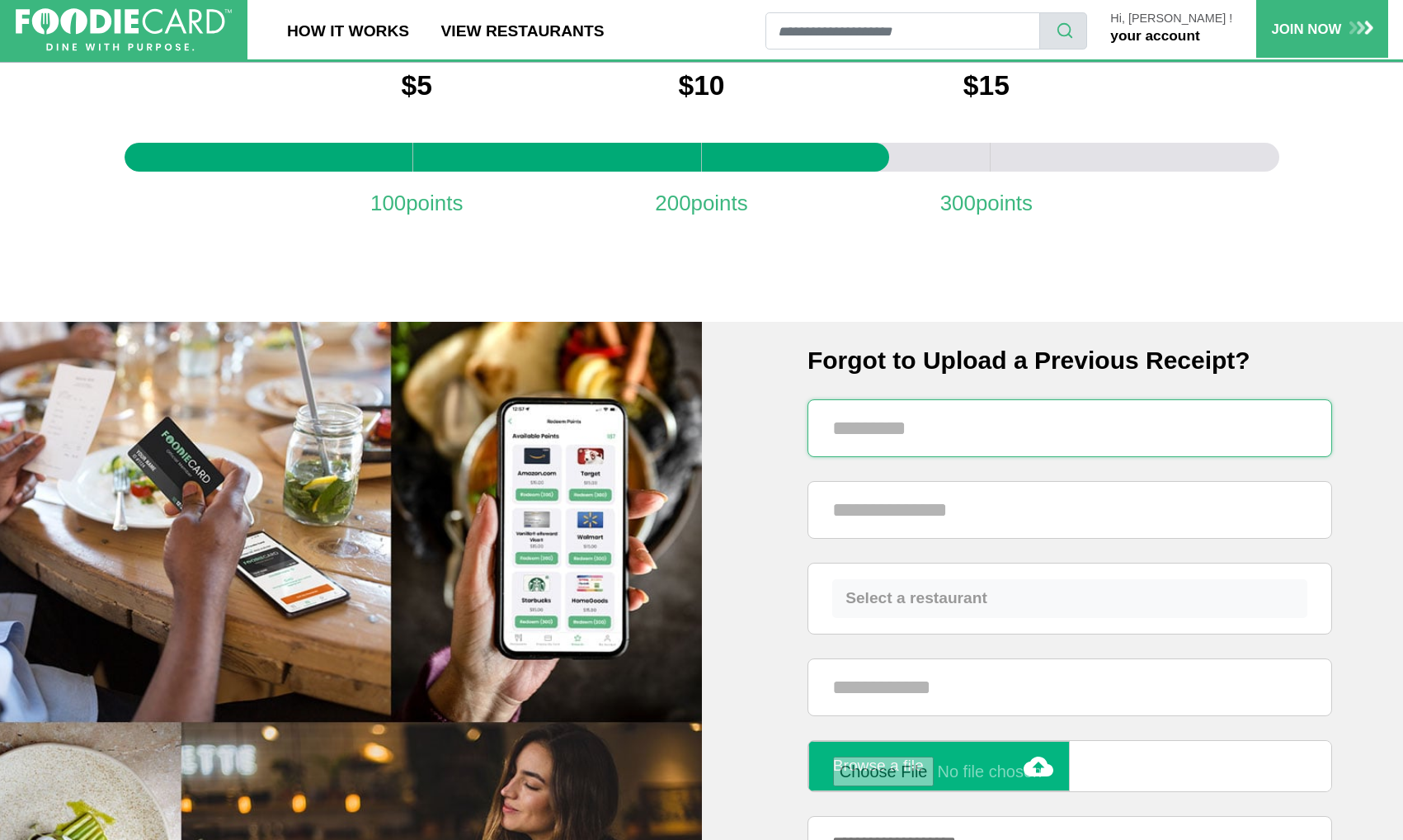
scroll to position [739, 0]
type input "**********"
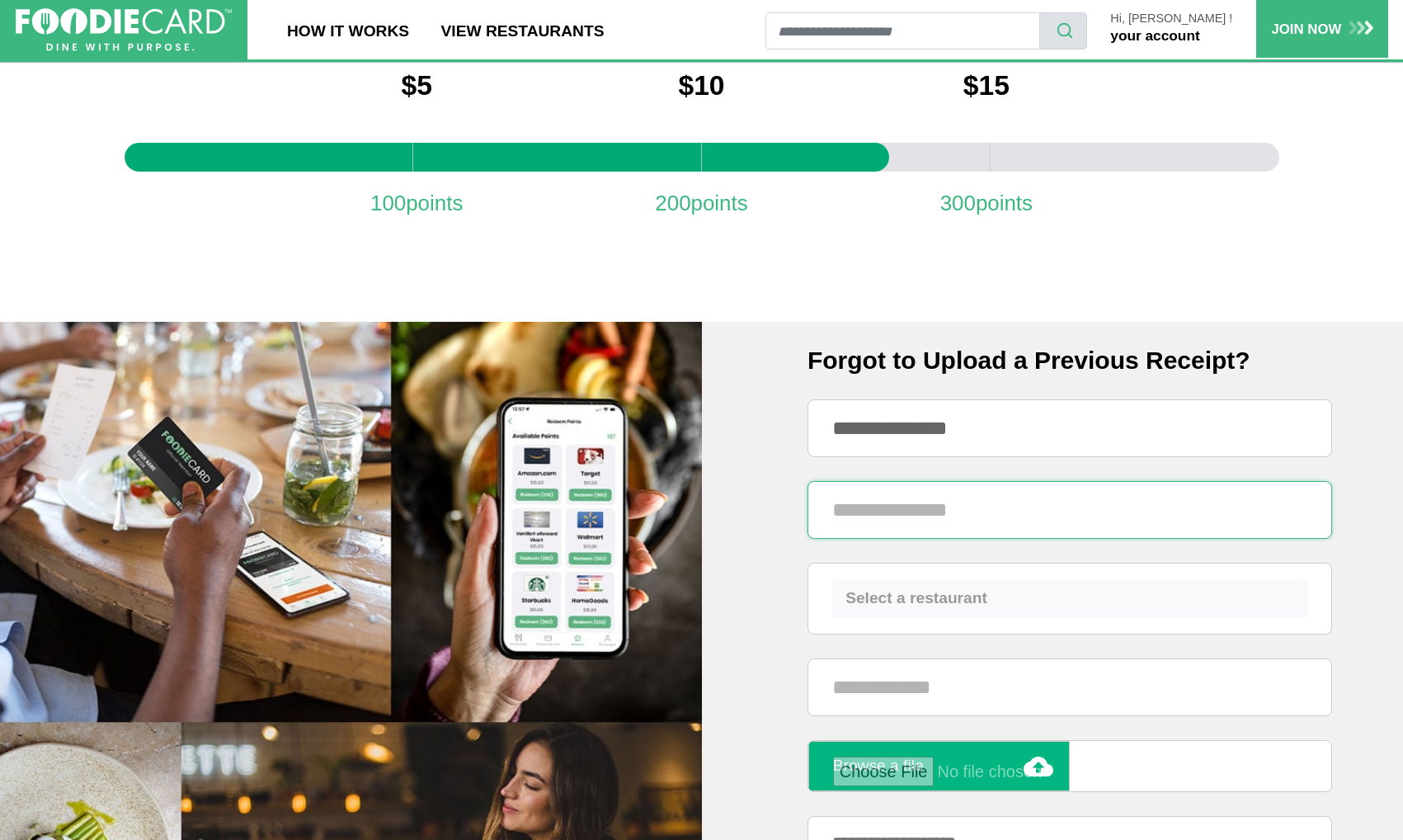
click at [973, 504] on input "text" at bounding box center [1070, 510] width 524 height 58
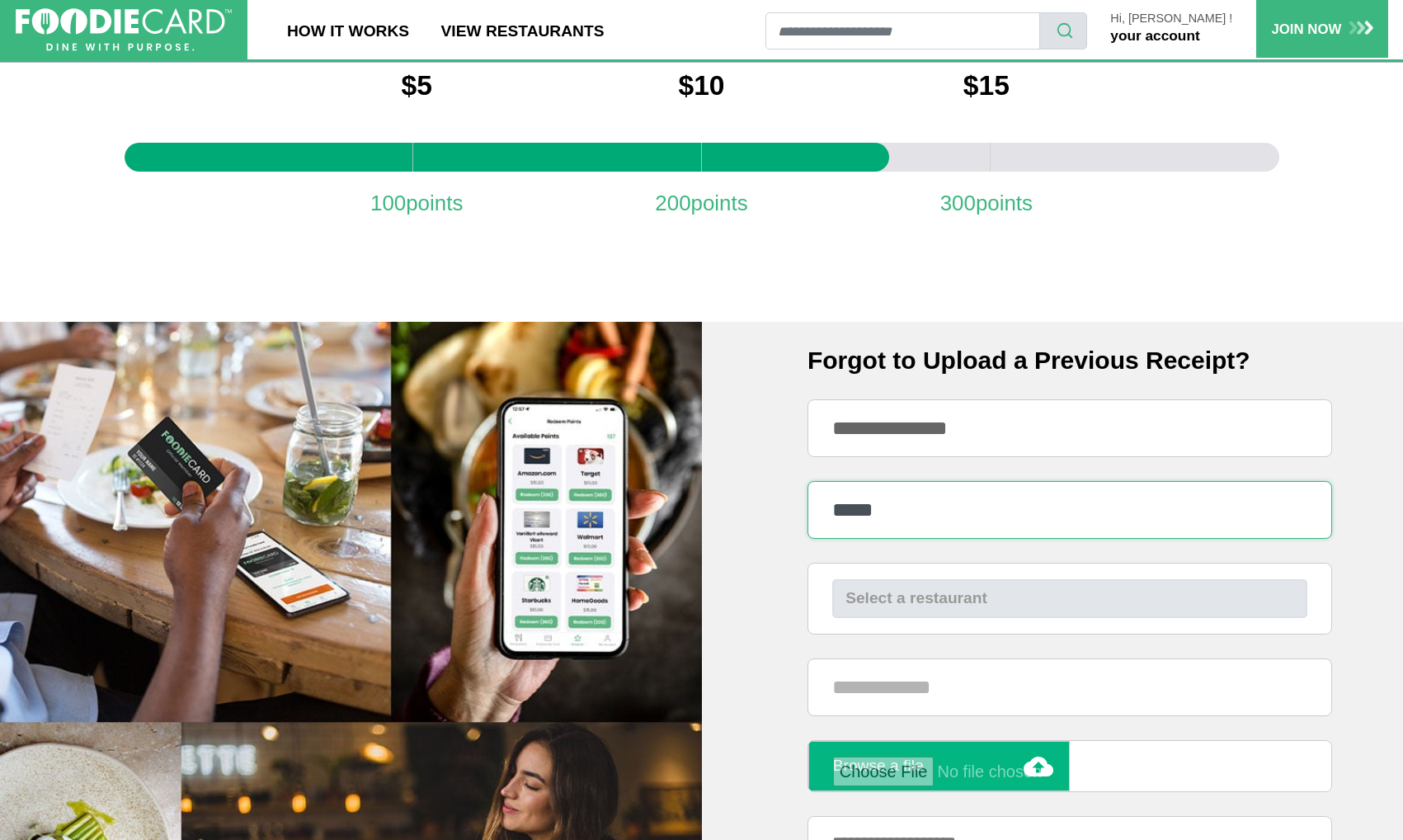
type input "*****"
click at [953, 594] on div "Select a restaurant" at bounding box center [1070, 599] width 449 height 24
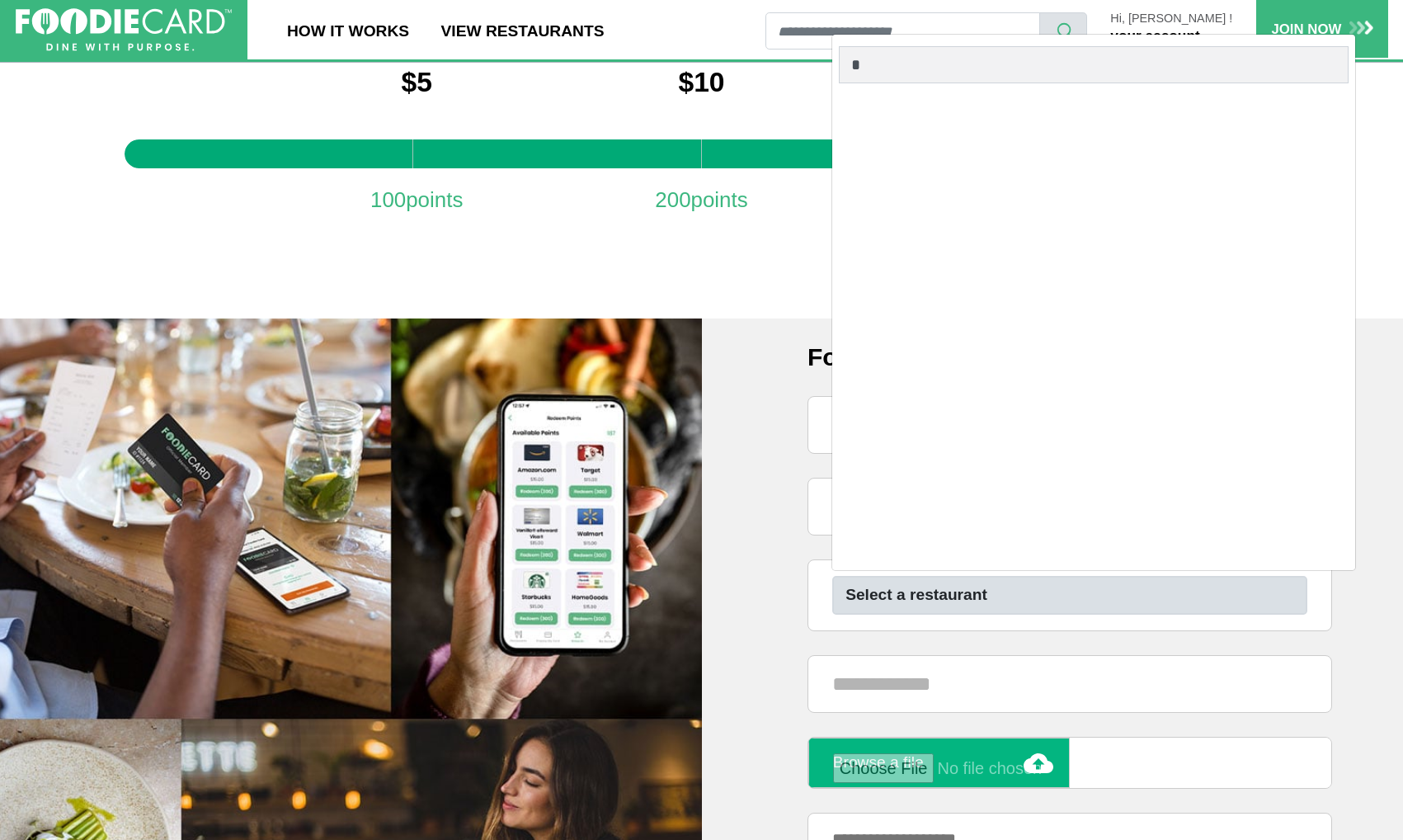
scroll to position [0, 0]
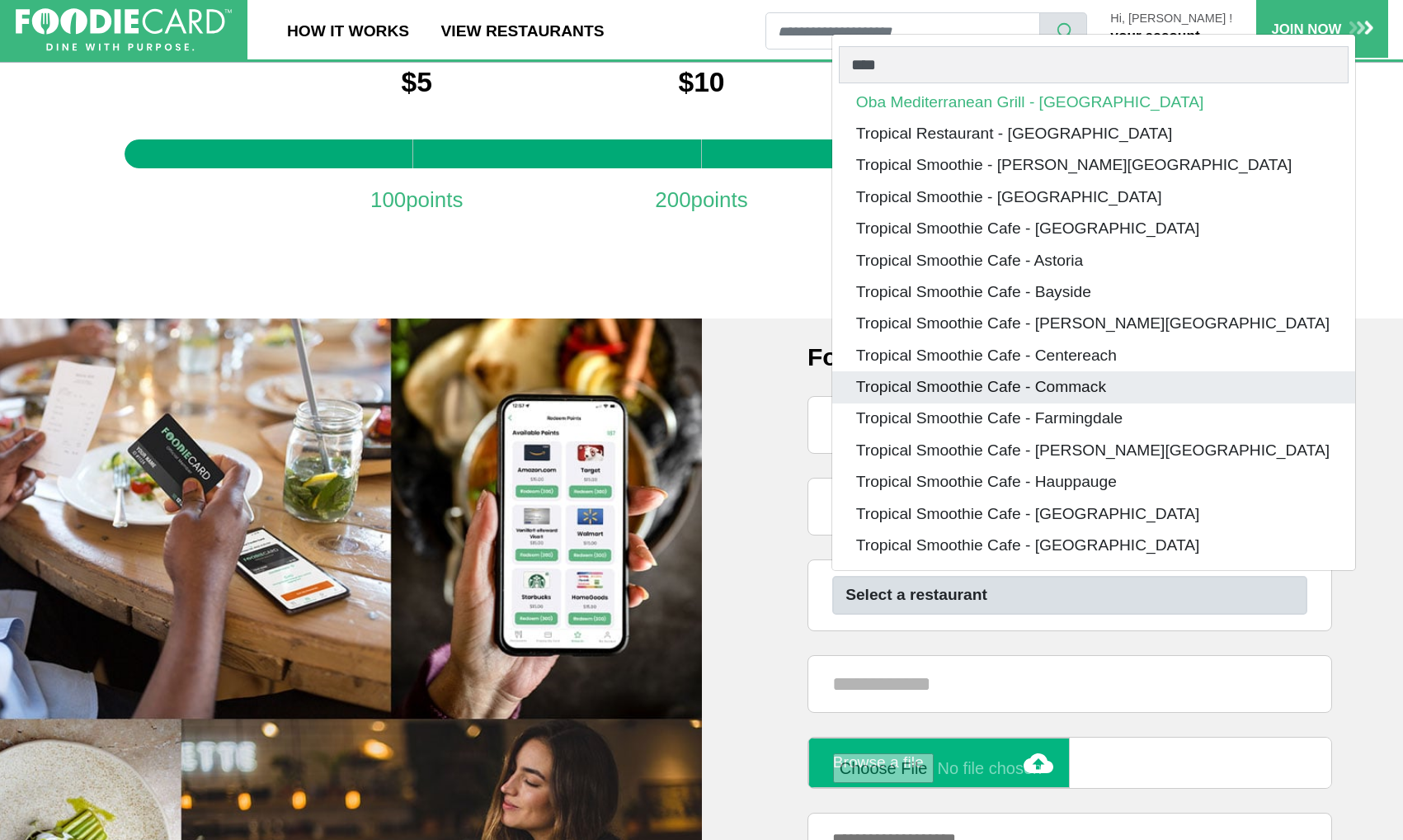
type input "****"
click at [959, 377] on span "Tropical Smoothie Cafe - Commack" at bounding box center [981, 388] width 250 height 24
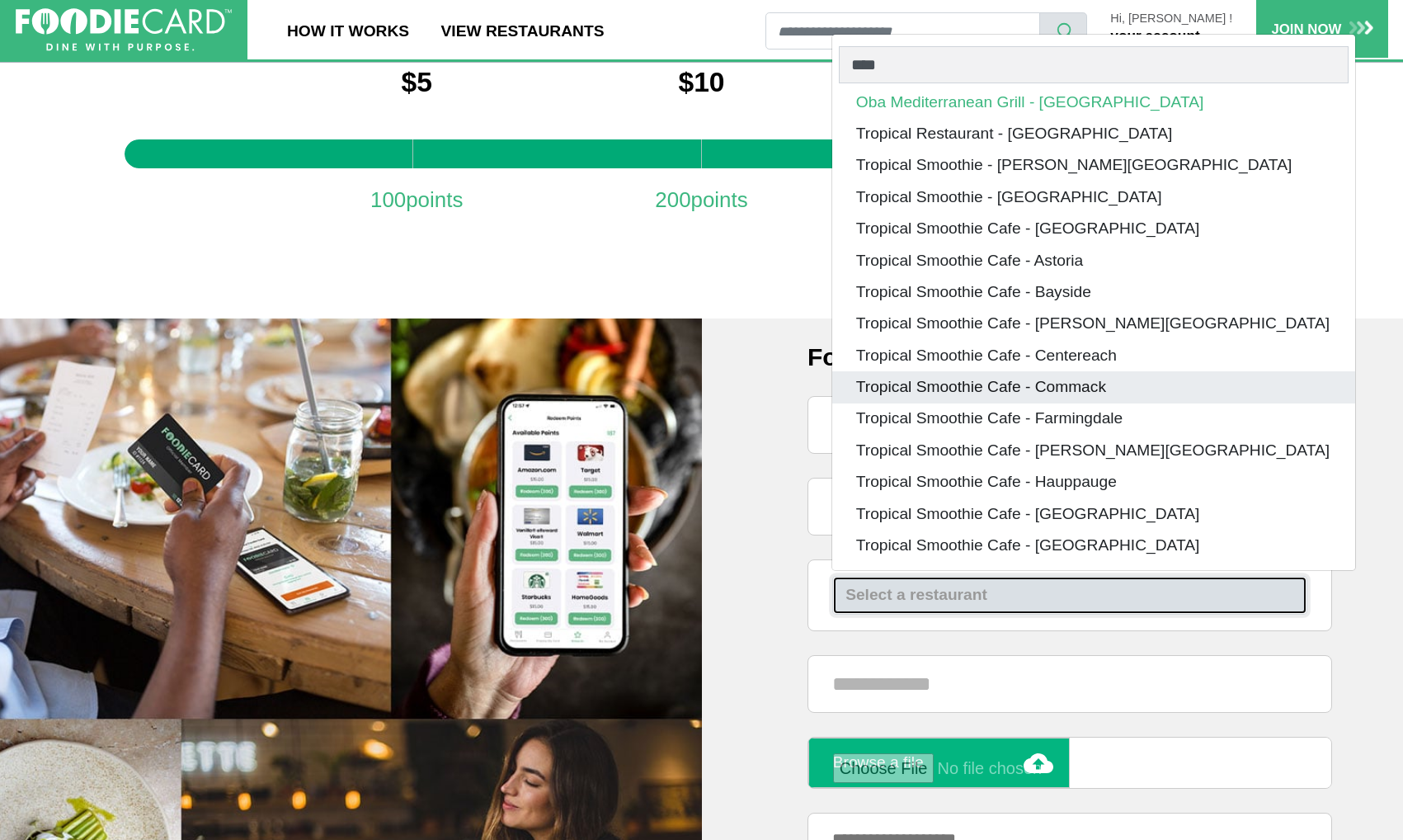
select select "***"
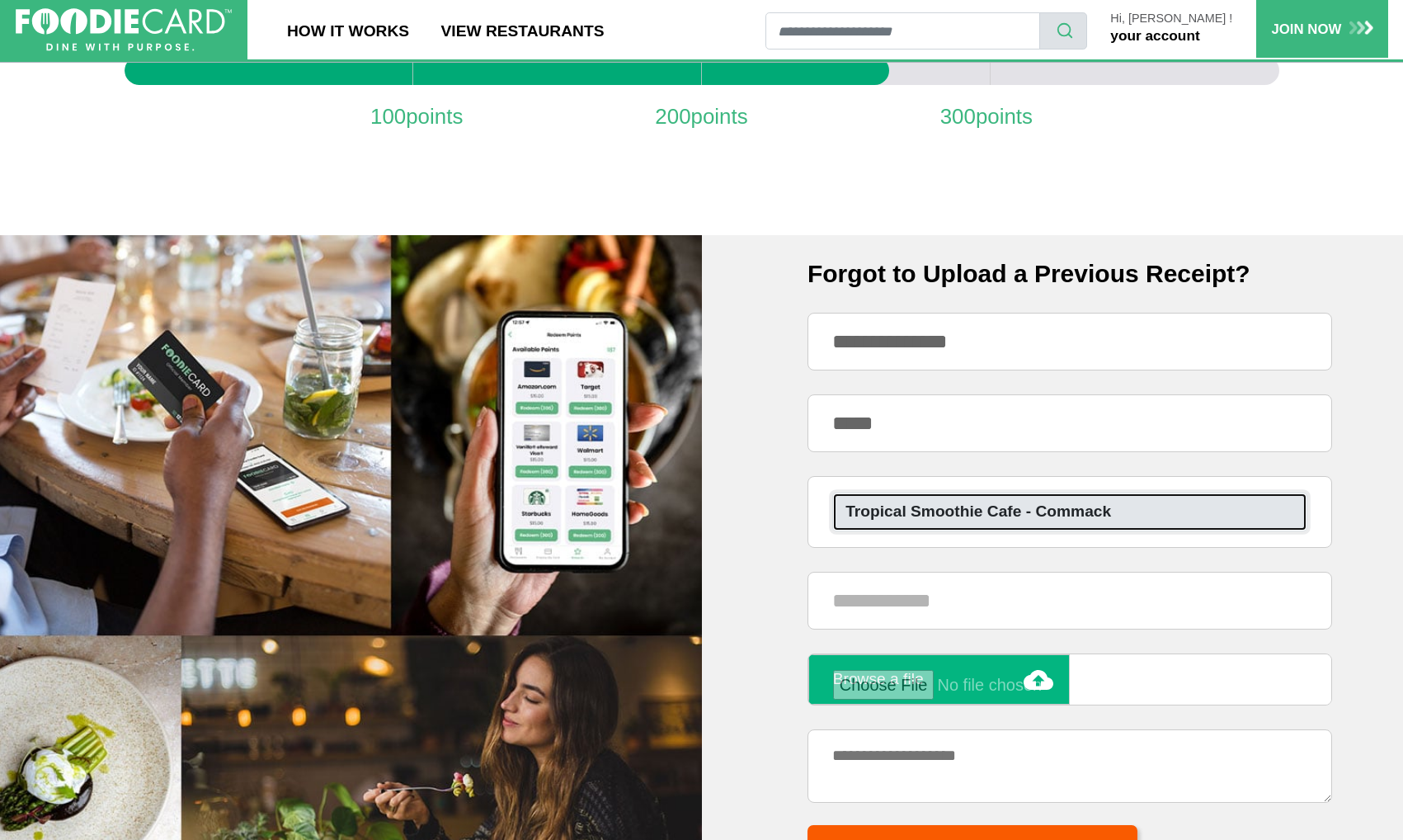
scroll to position [828, 0]
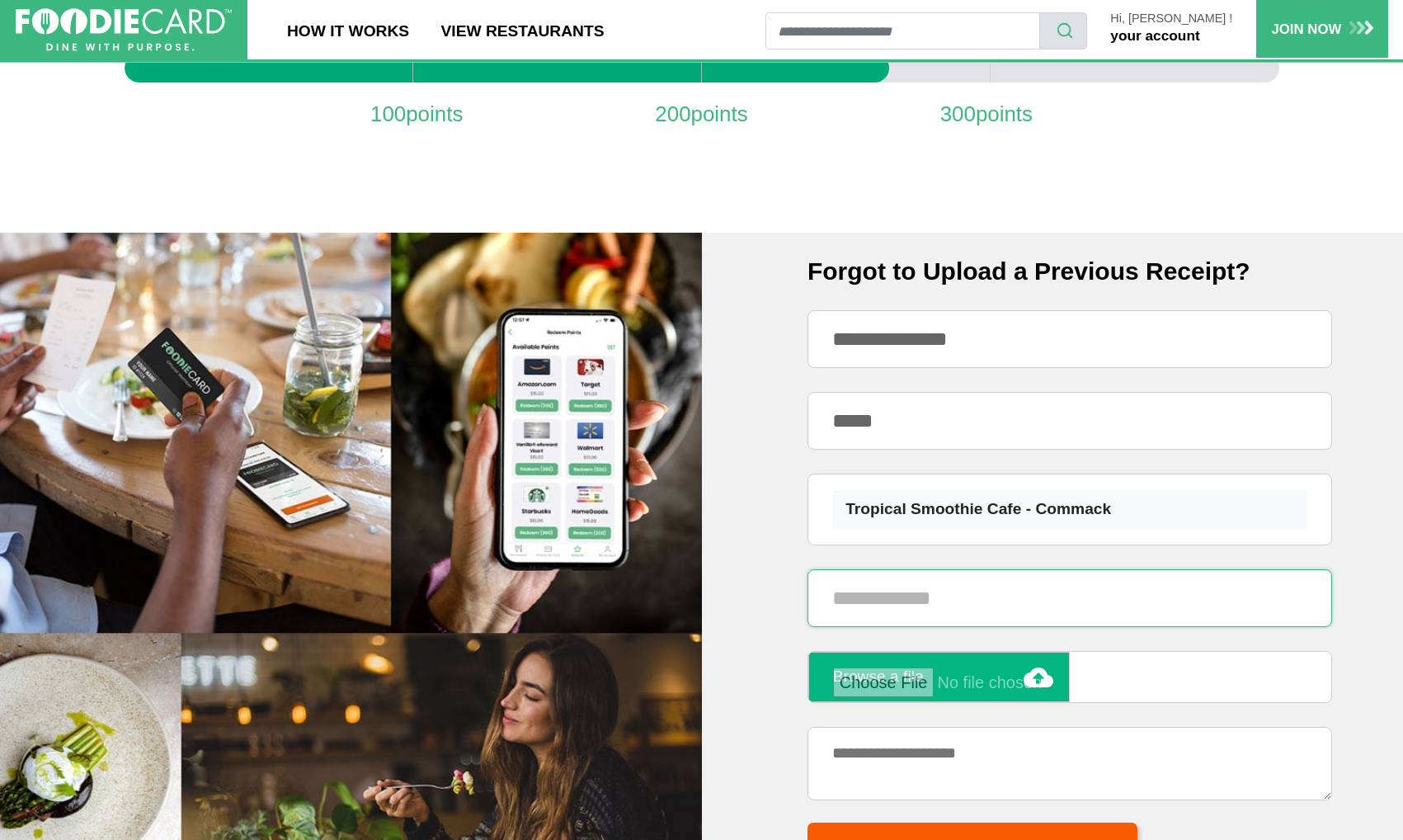
click at [975, 594] on input "text" at bounding box center [1070, 598] width 524 height 58
type input "*"
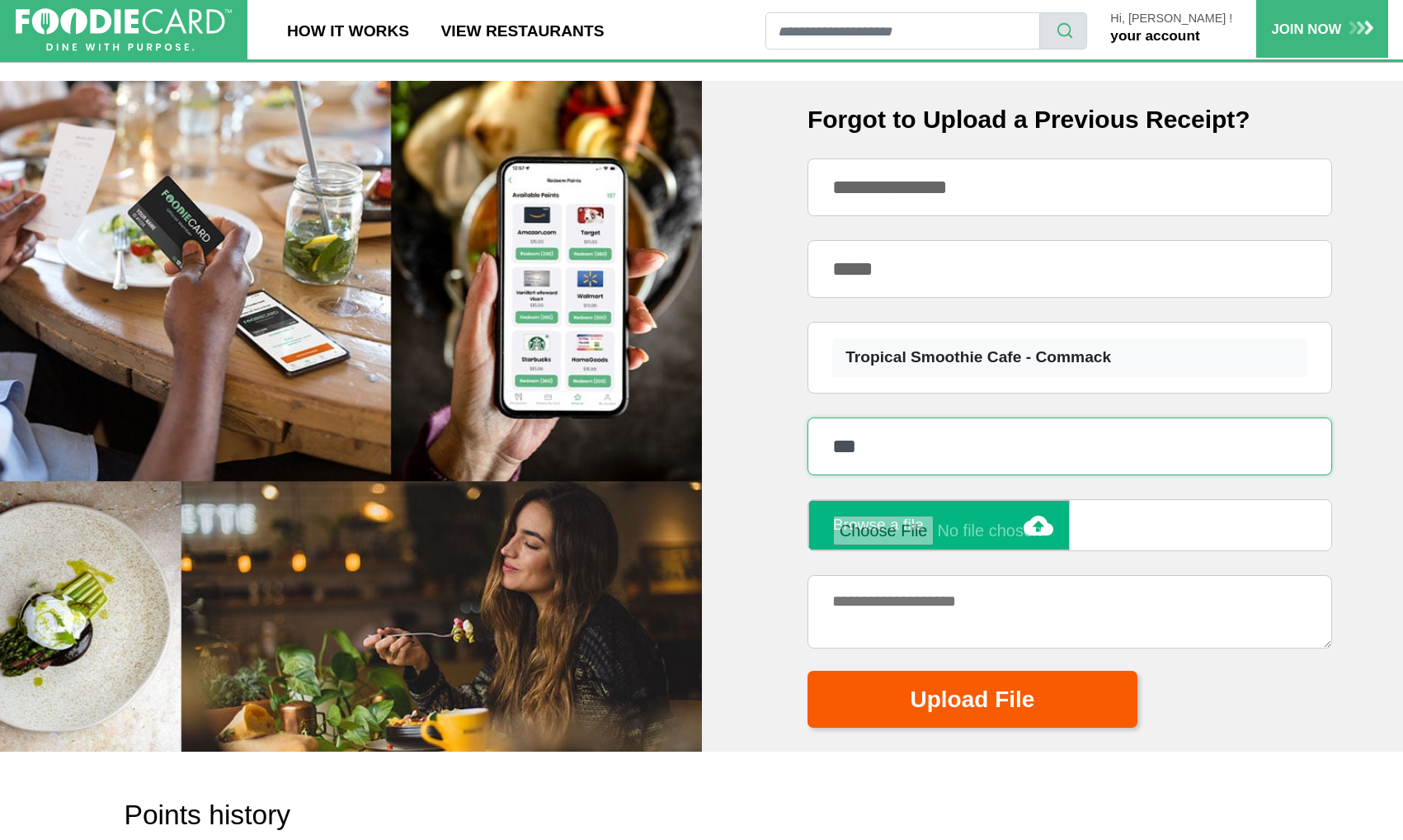
scroll to position [982, 0]
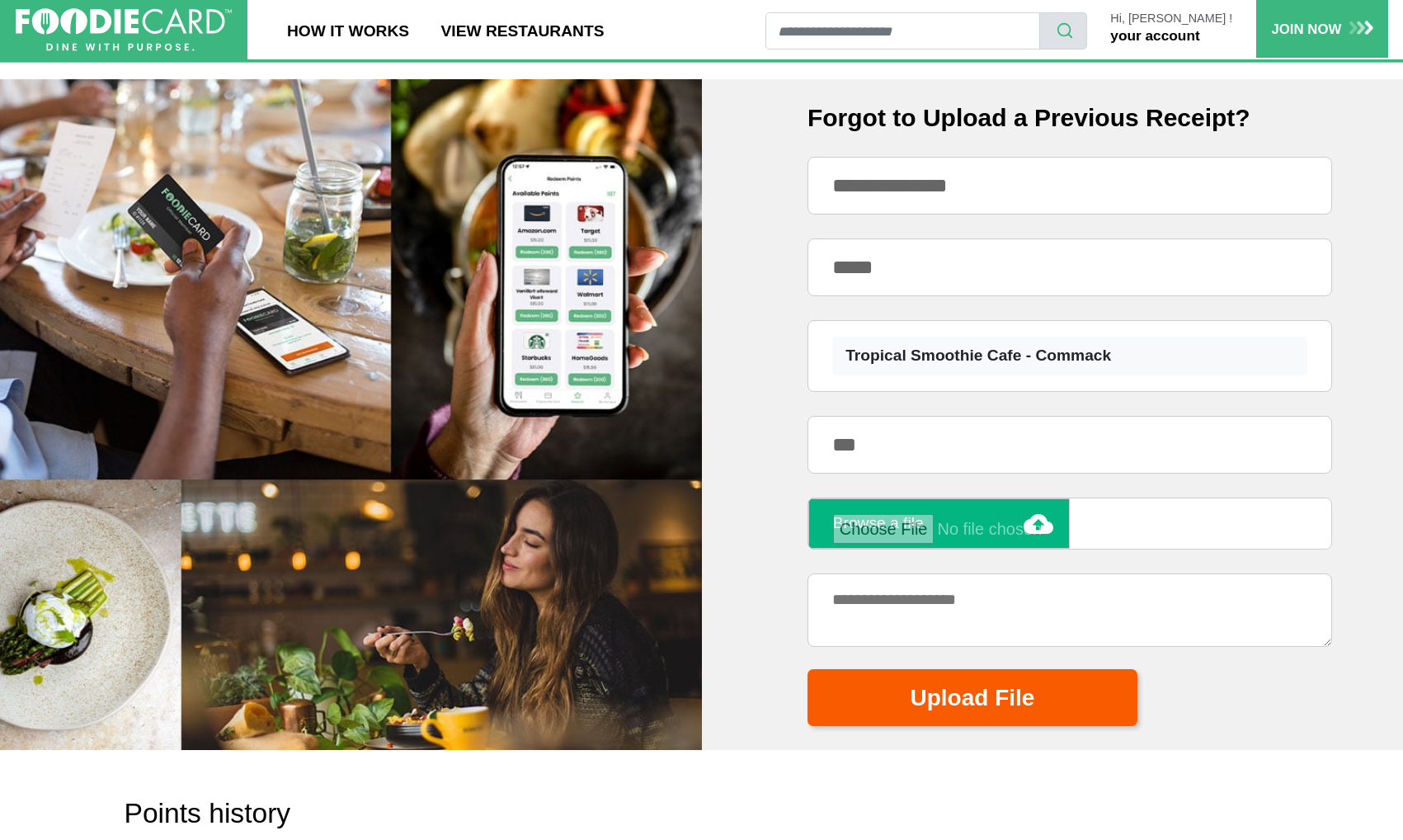
click at [1036, 518] on input "file" at bounding box center [989, 529] width 313 height 30
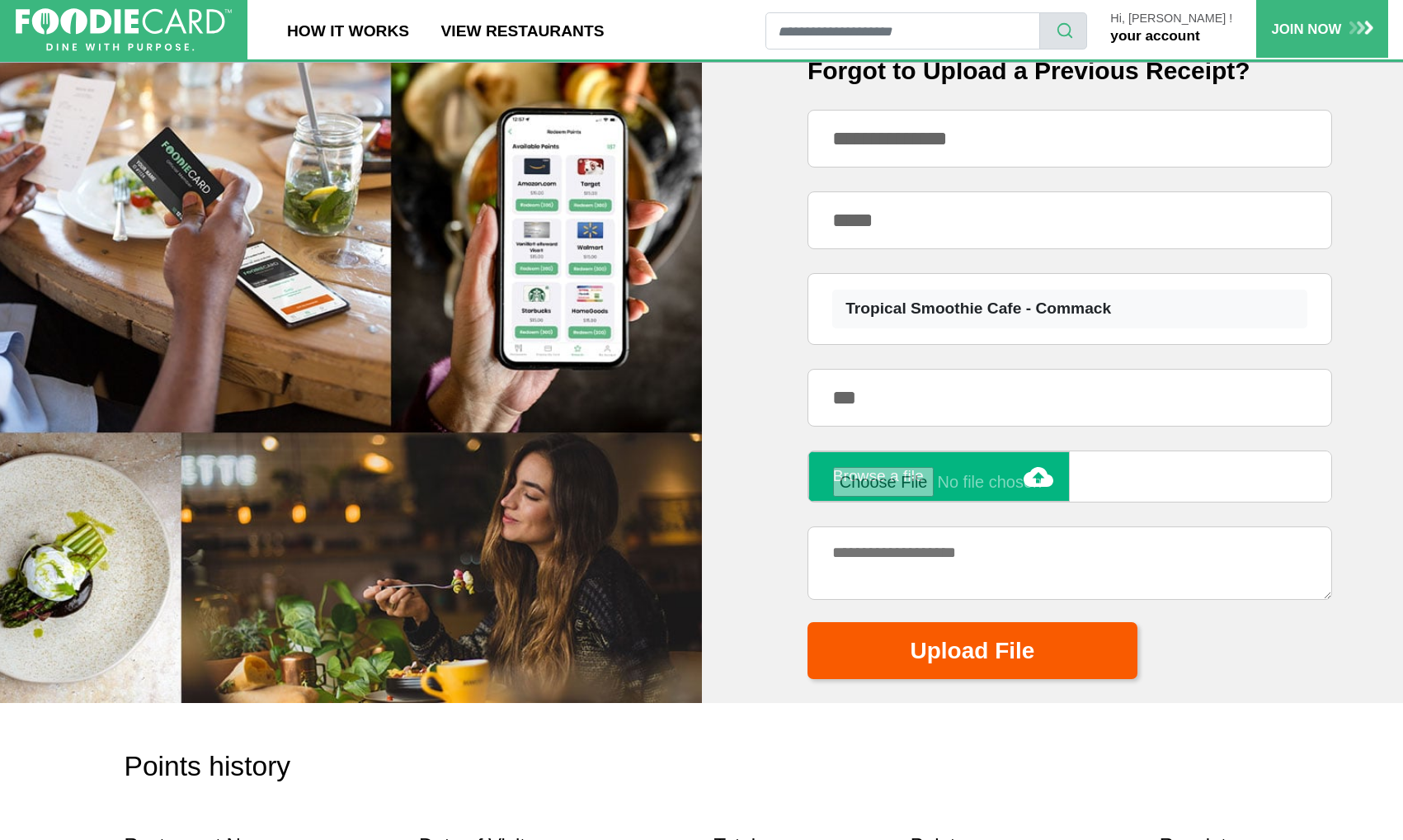
scroll to position [1032, 0]
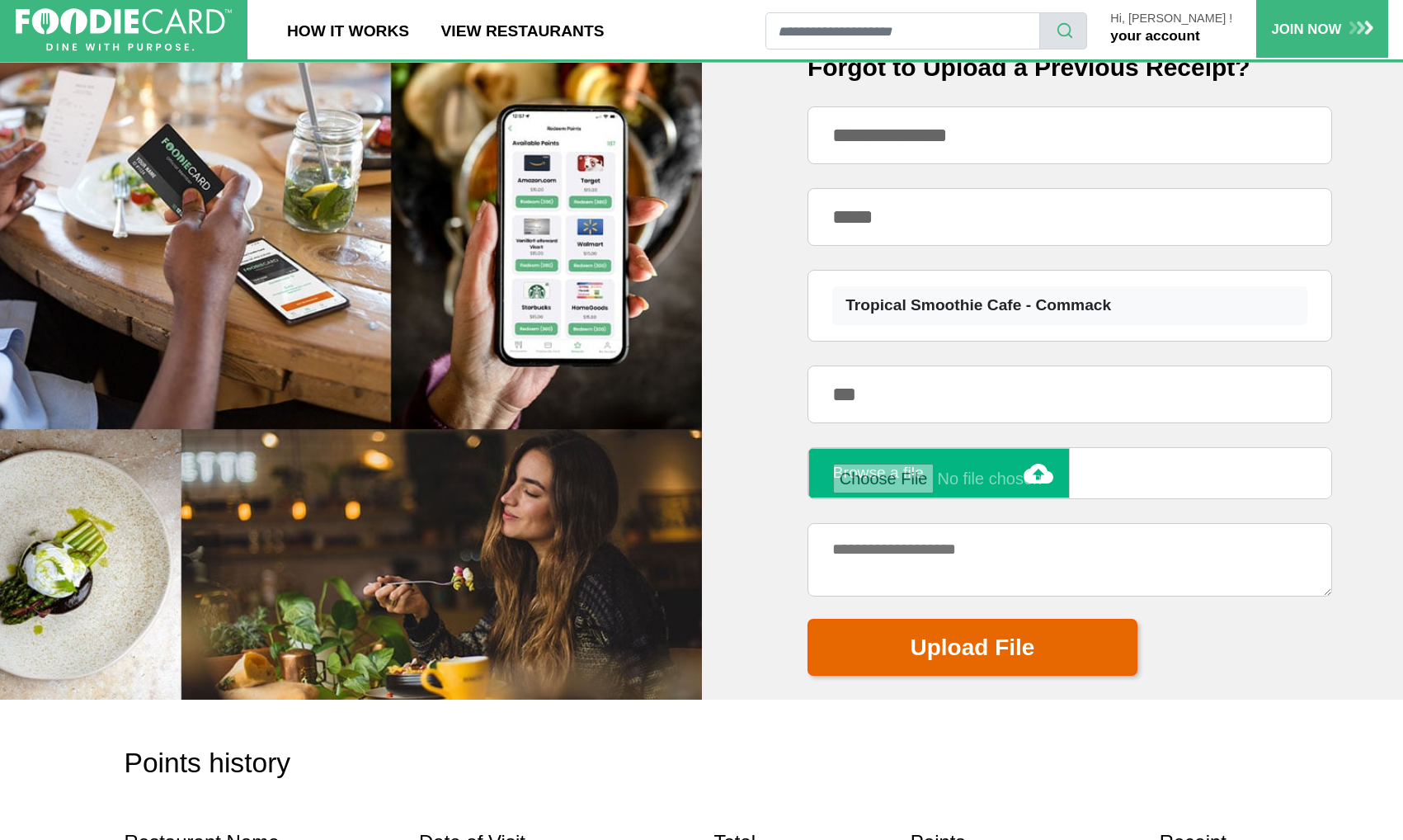
click at [952, 648] on button "Upload File" at bounding box center [973, 647] width 330 height 57
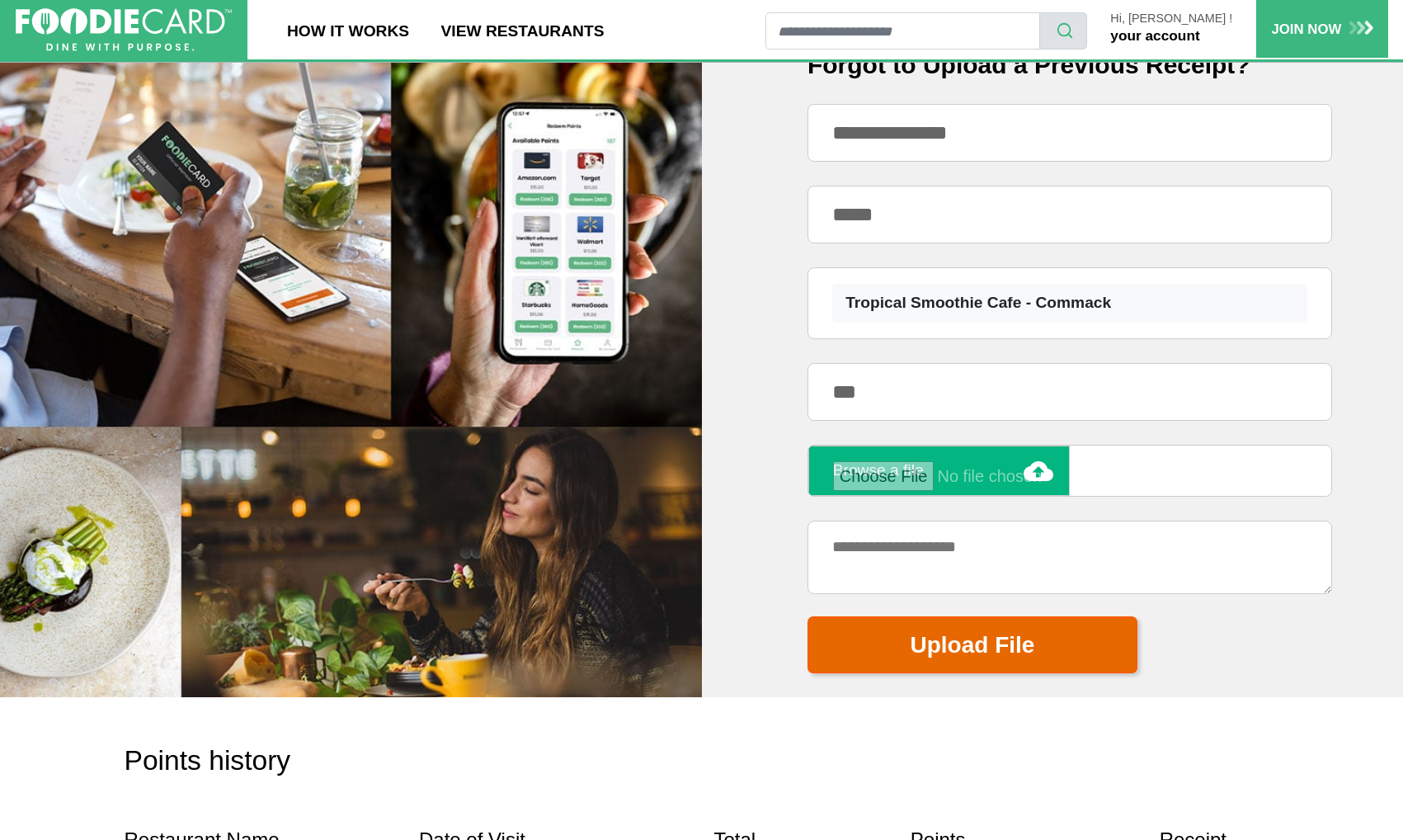
click at [946, 637] on button "Upload File" at bounding box center [973, 645] width 330 height 57
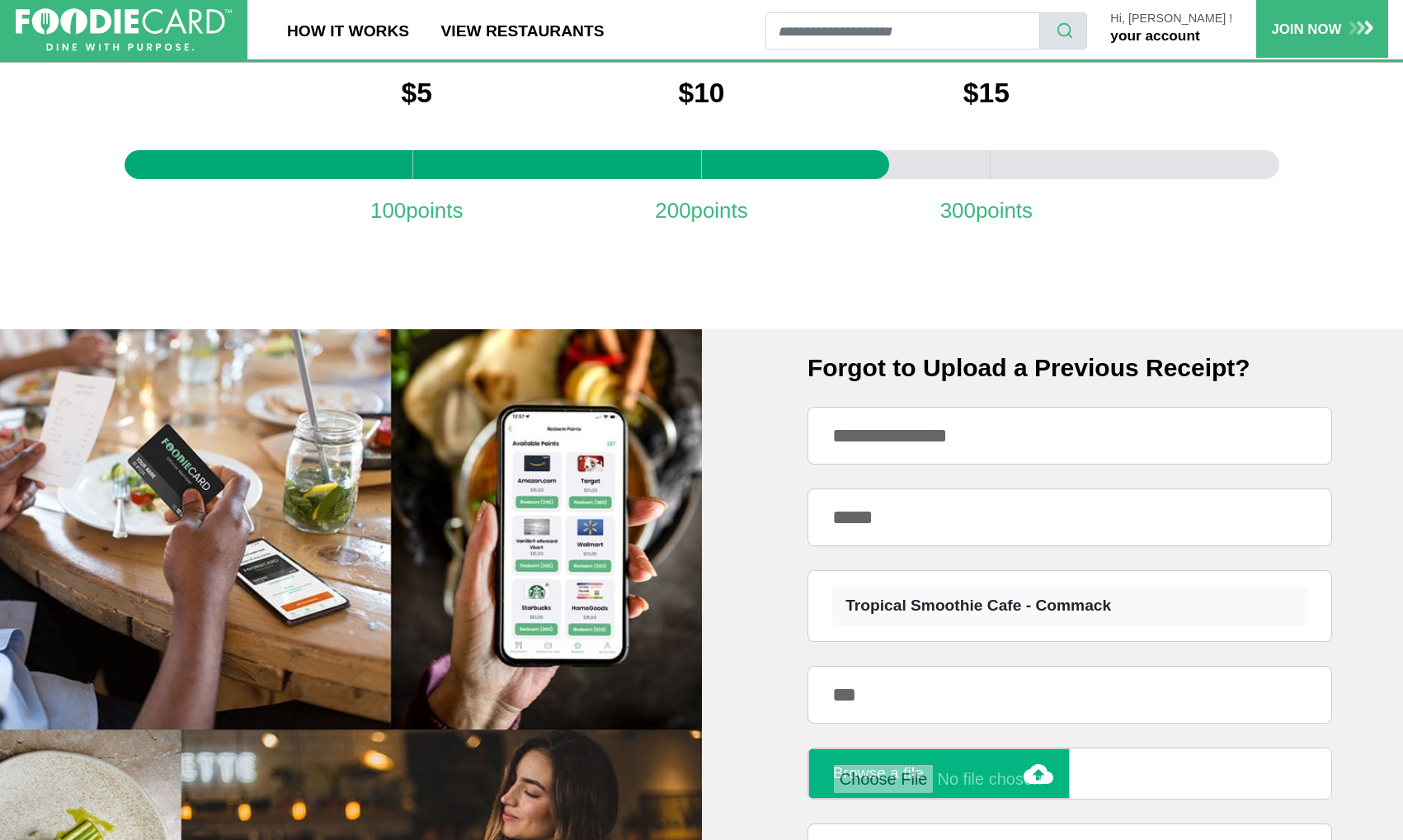
scroll to position [734, 0]
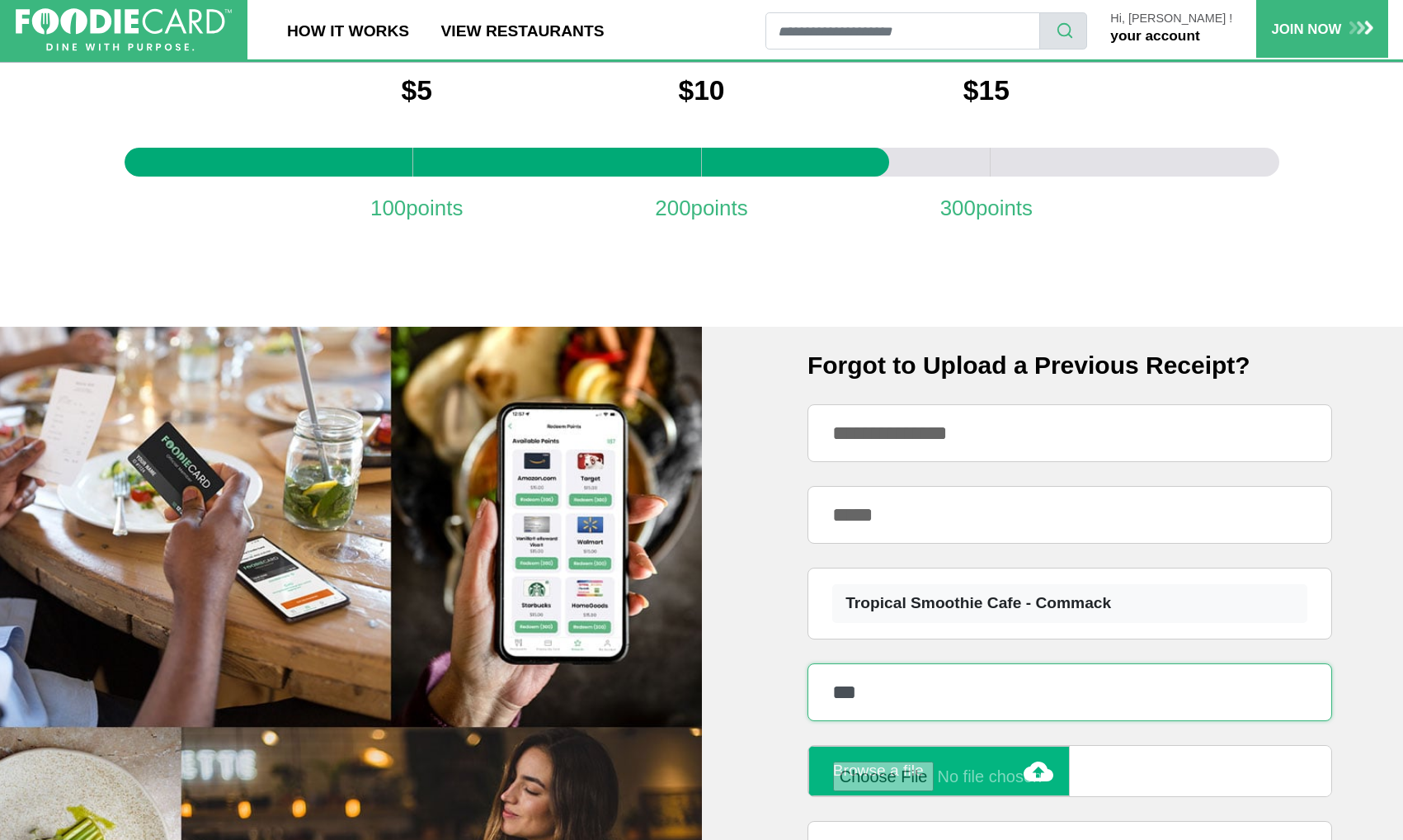
click at [827, 687] on input "***" at bounding box center [1070, 692] width 524 height 58
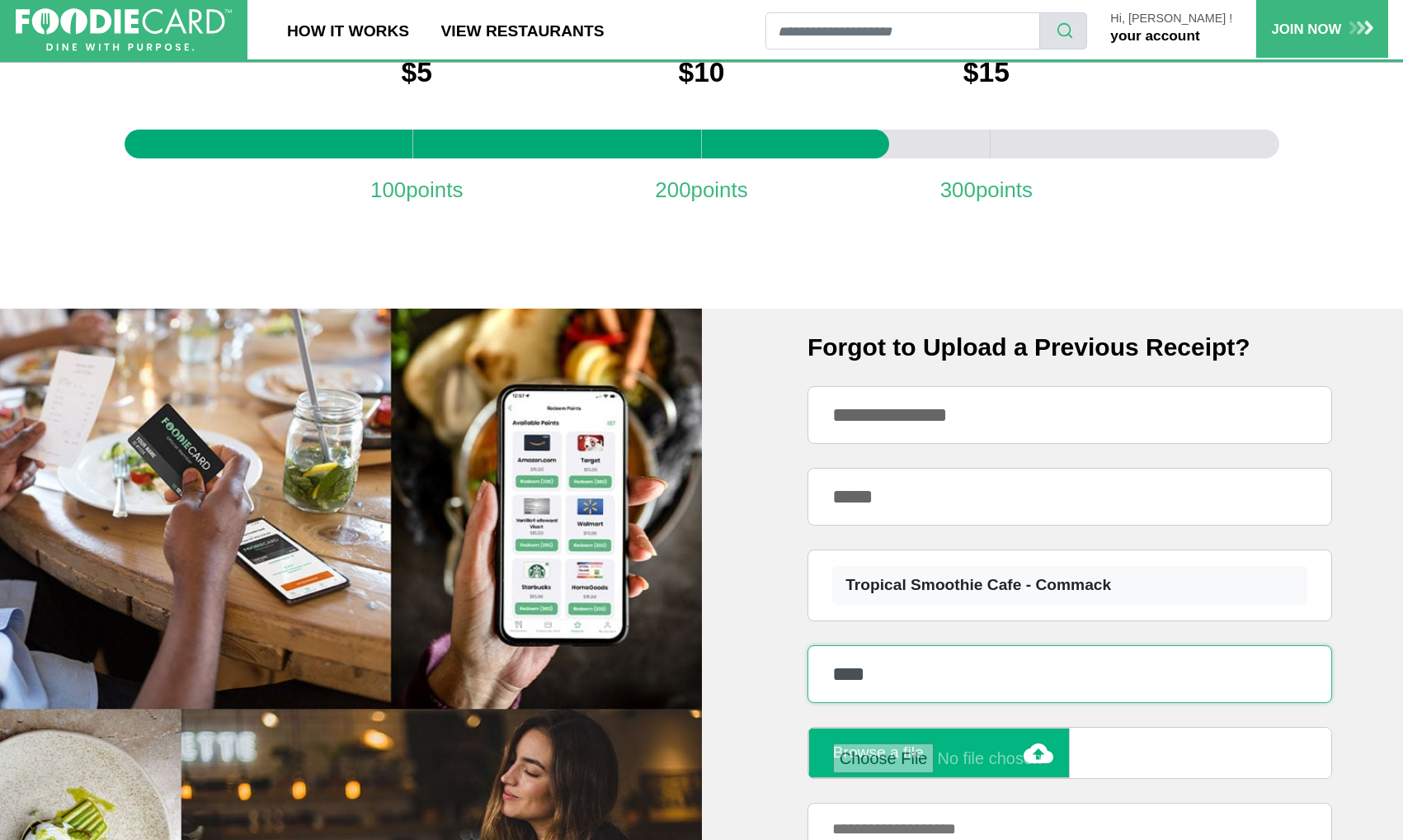
click at [1014, 681] on input "****" at bounding box center [1070, 674] width 524 height 58
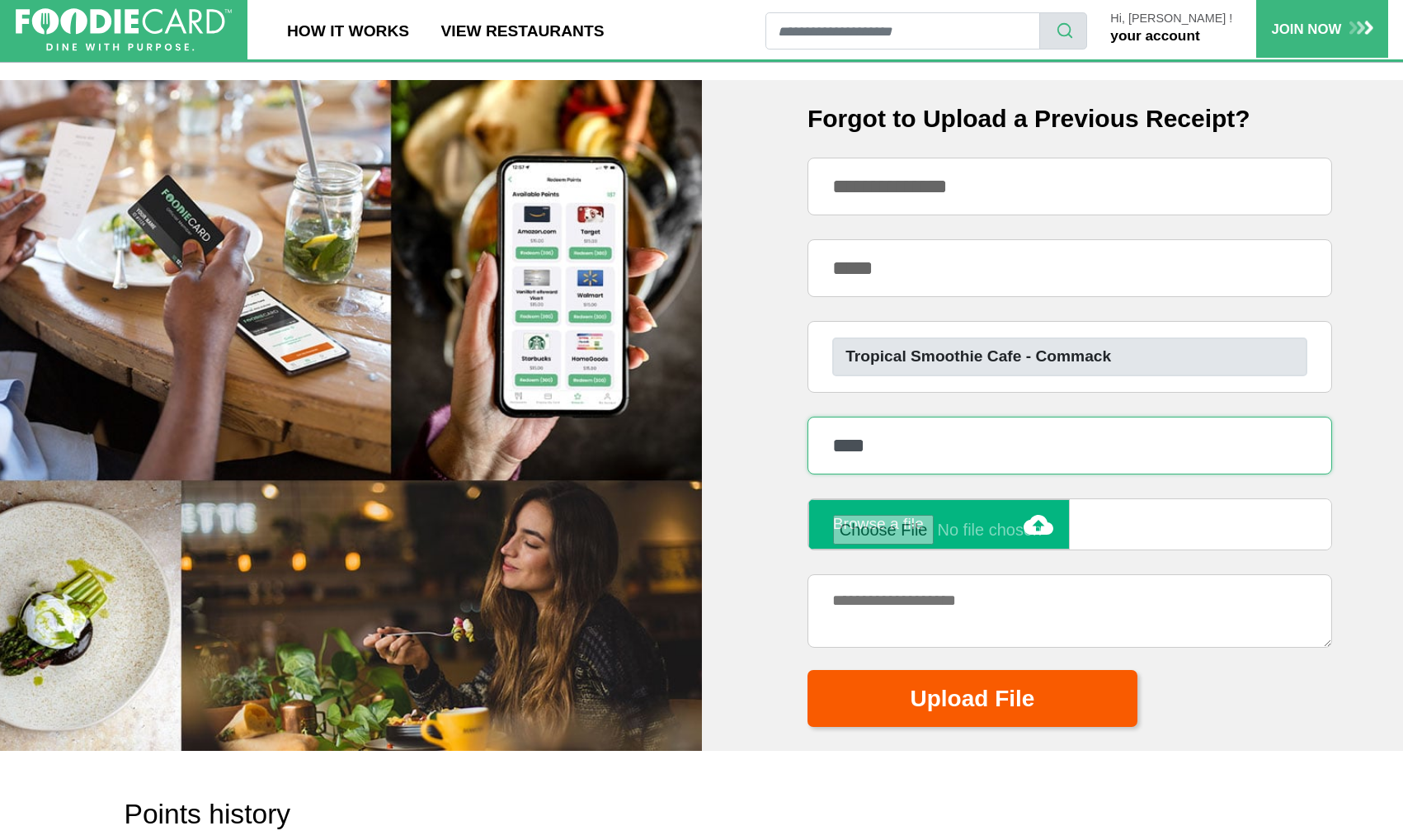
scroll to position [983, 0]
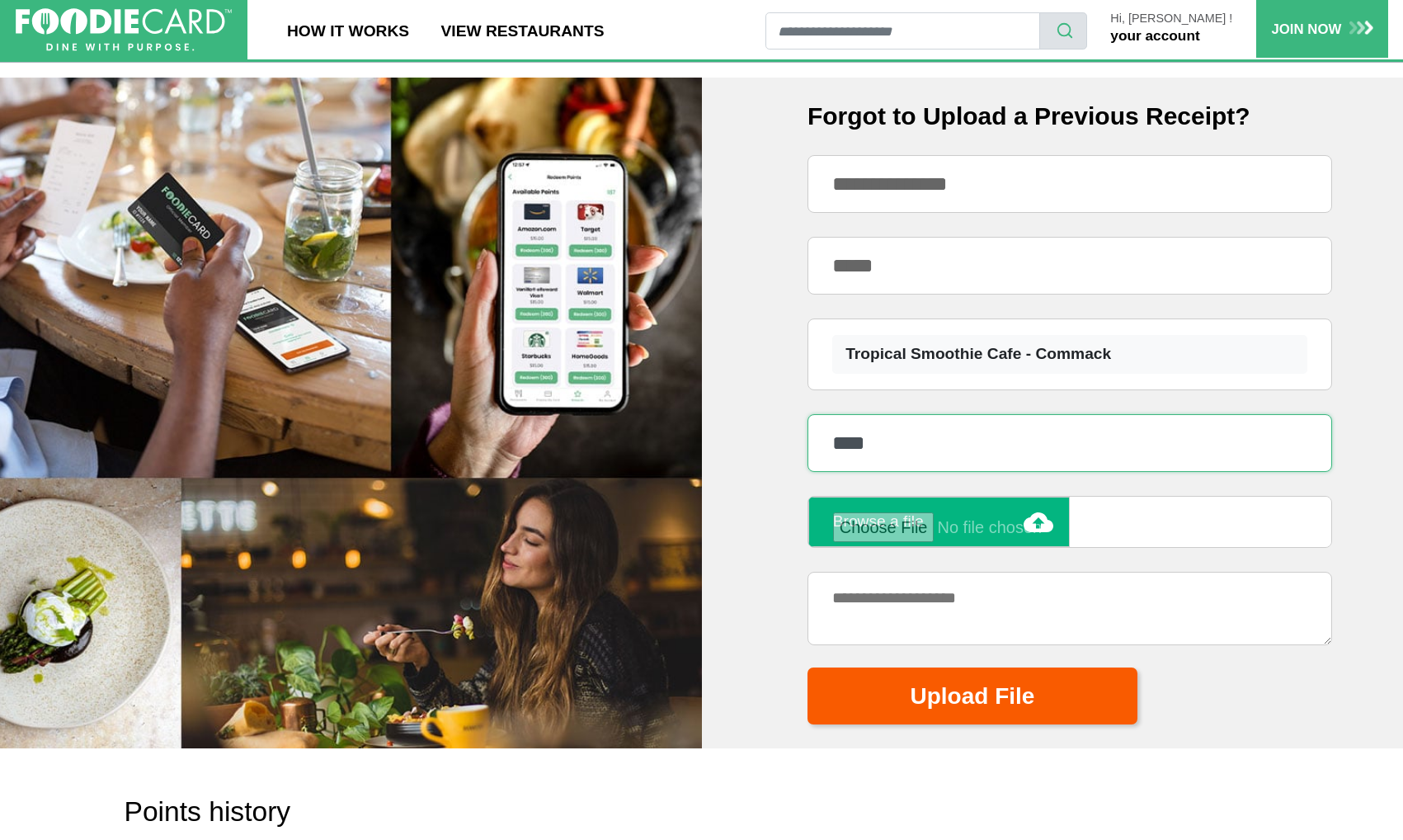
type input "****"
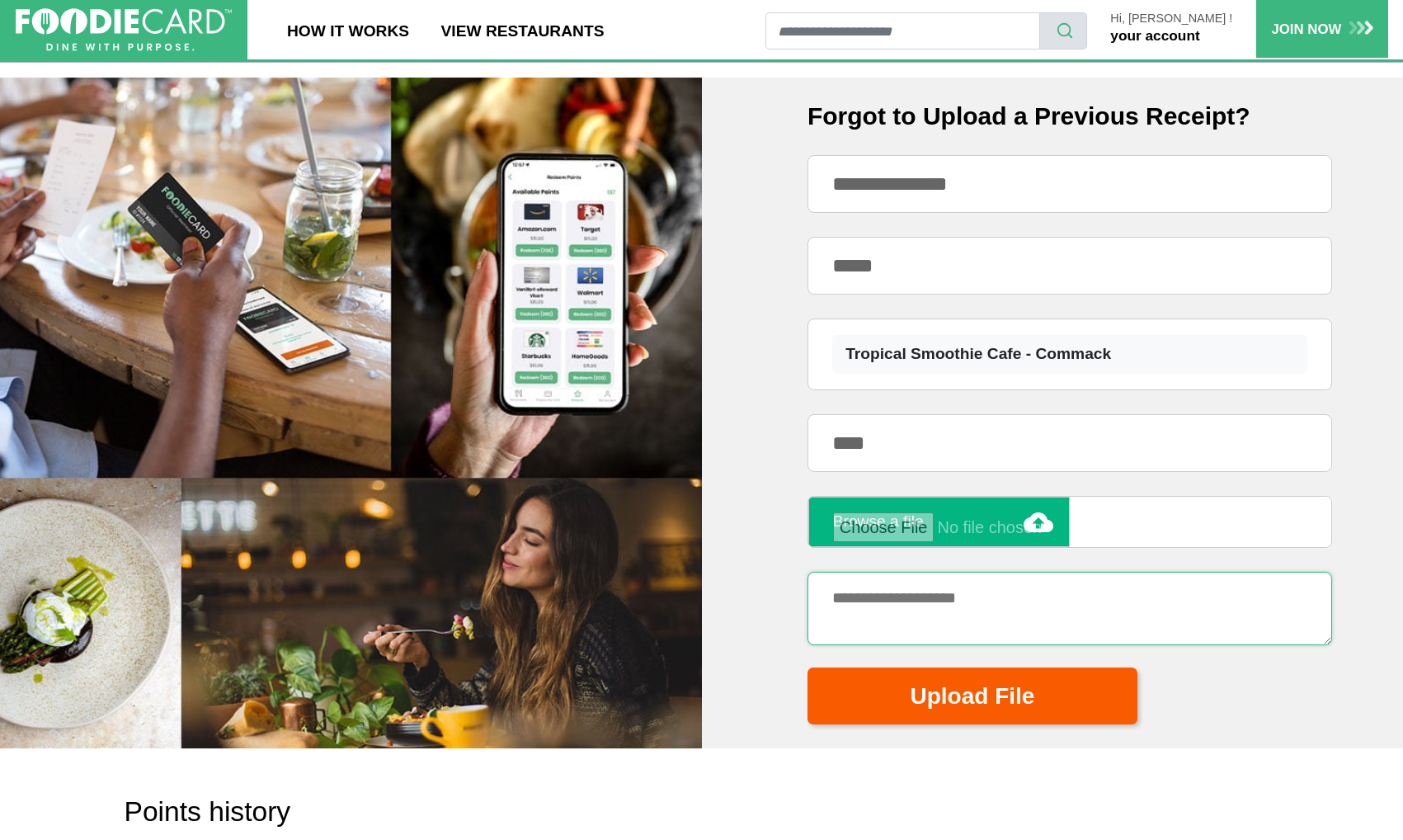
click at [935, 605] on textarea at bounding box center [1070, 607] width 524 height 73
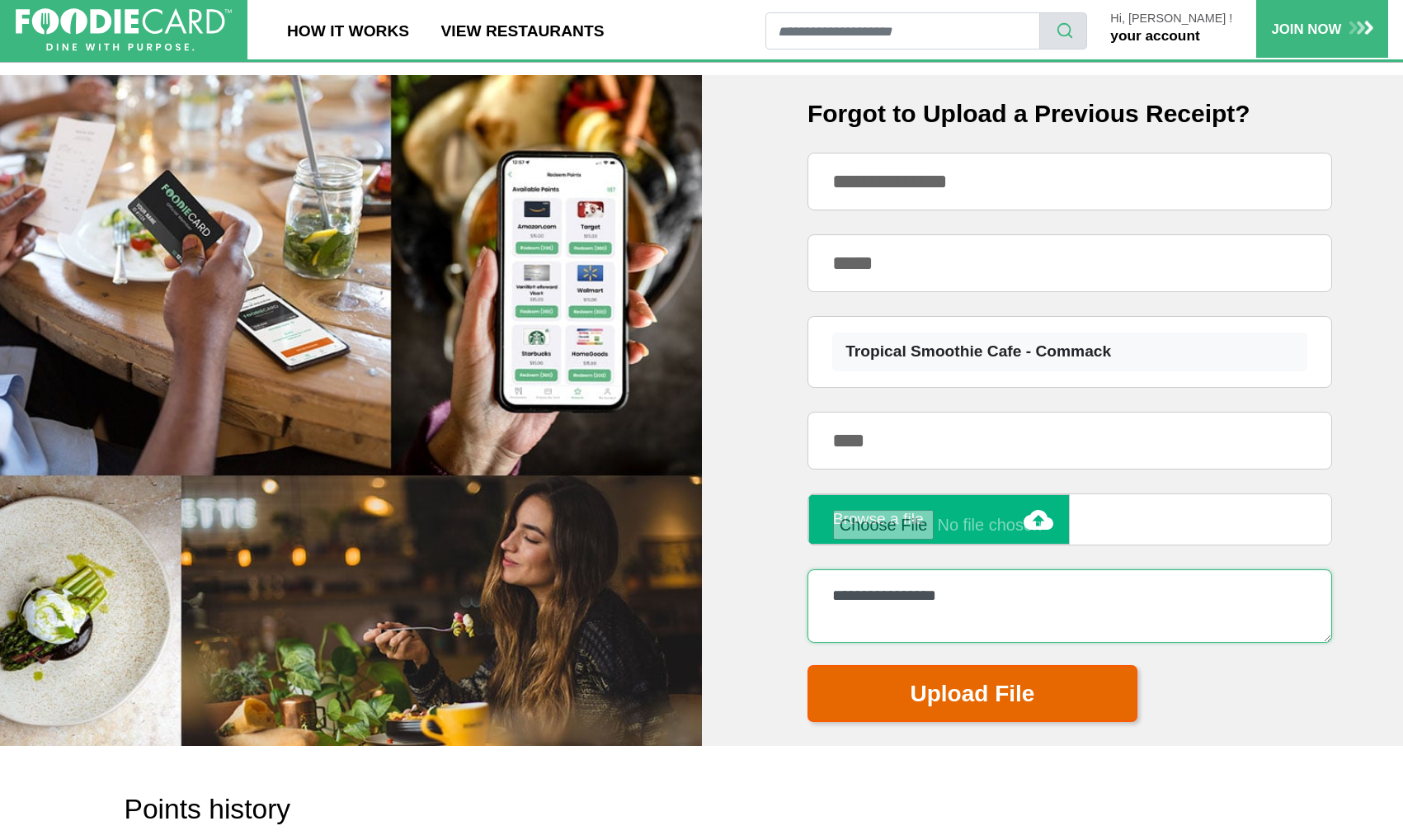
type textarea "**********"
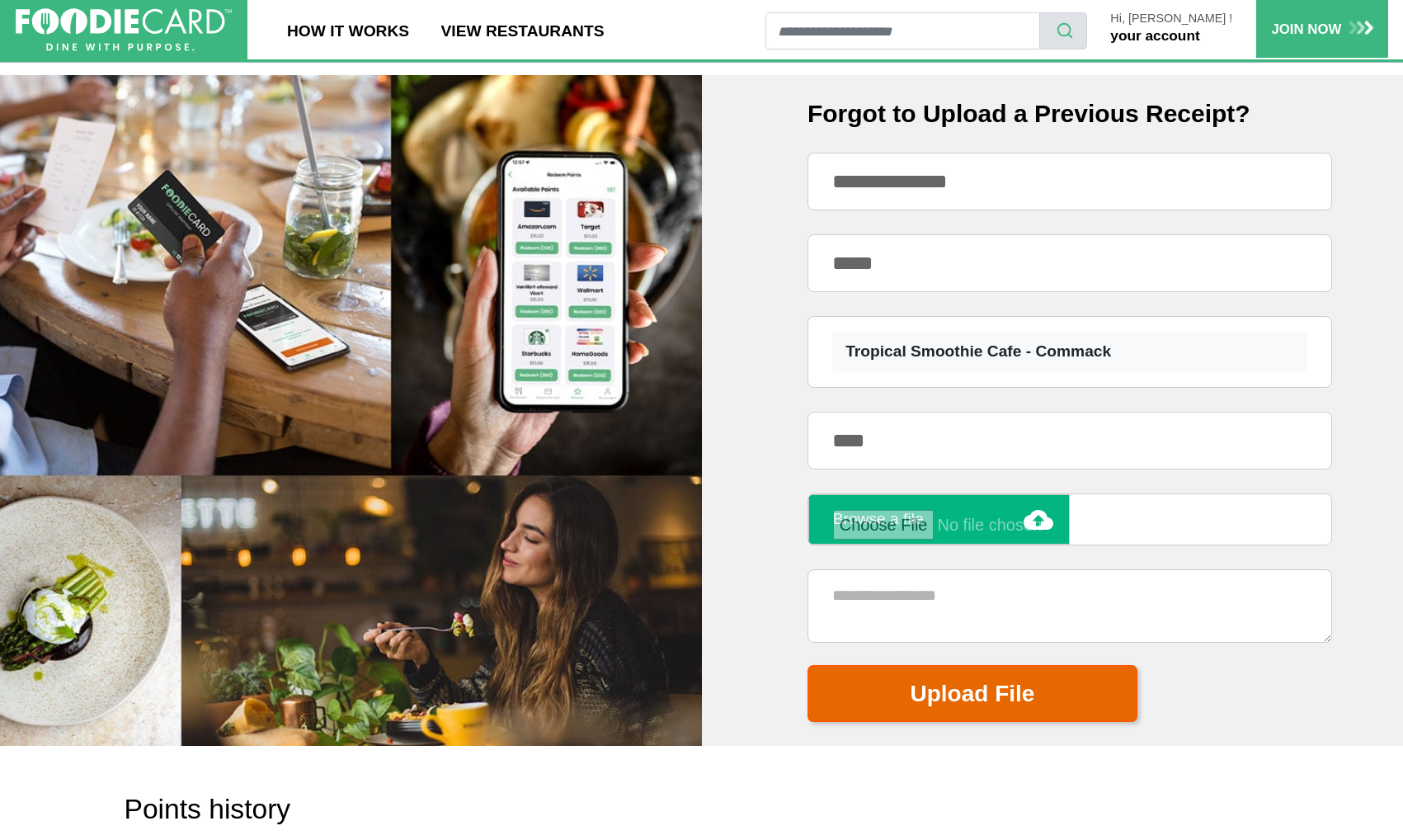
click at [958, 680] on button "Upload File" at bounding box center [973, 693] width 330 height 57
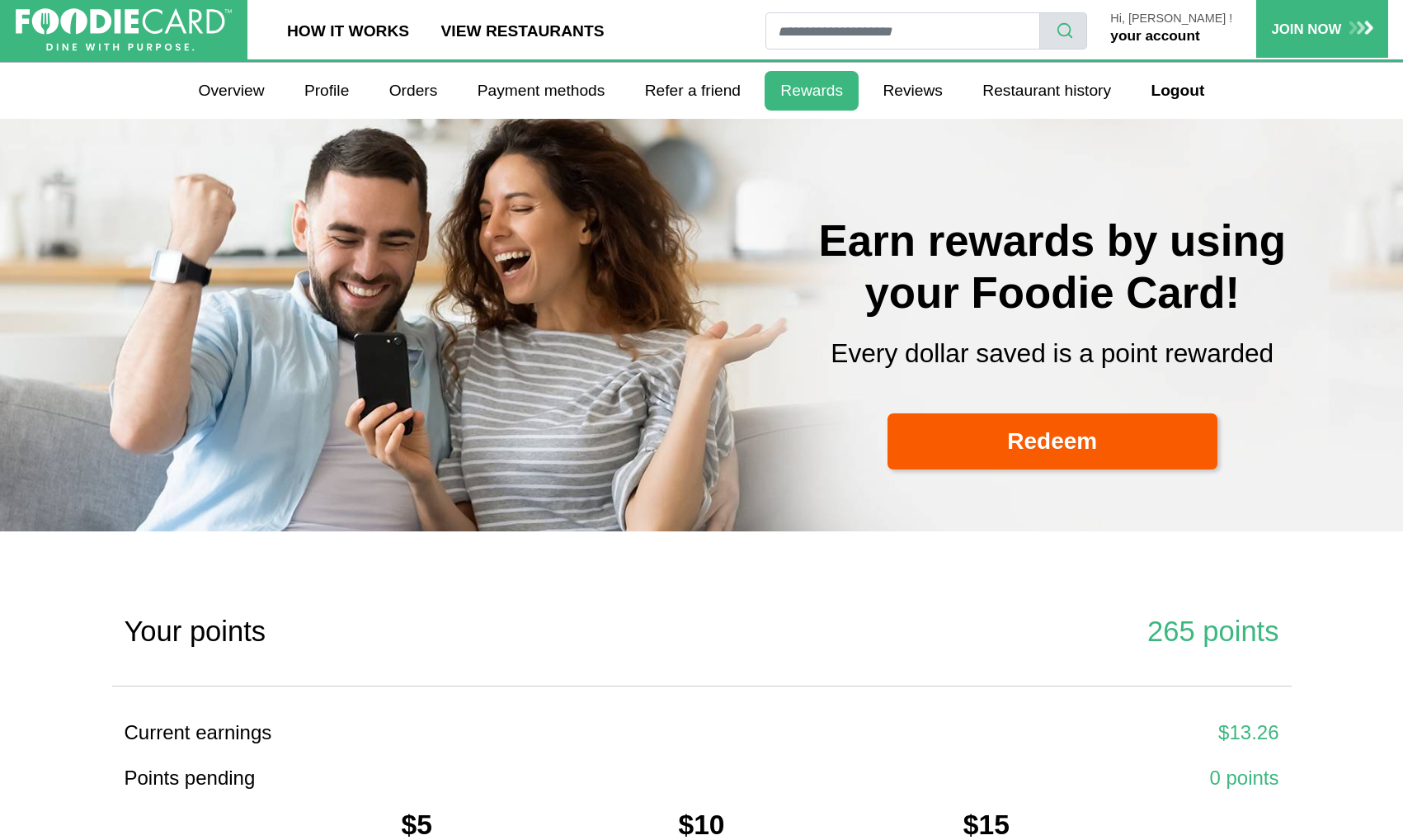
scroll to position [0, 0]
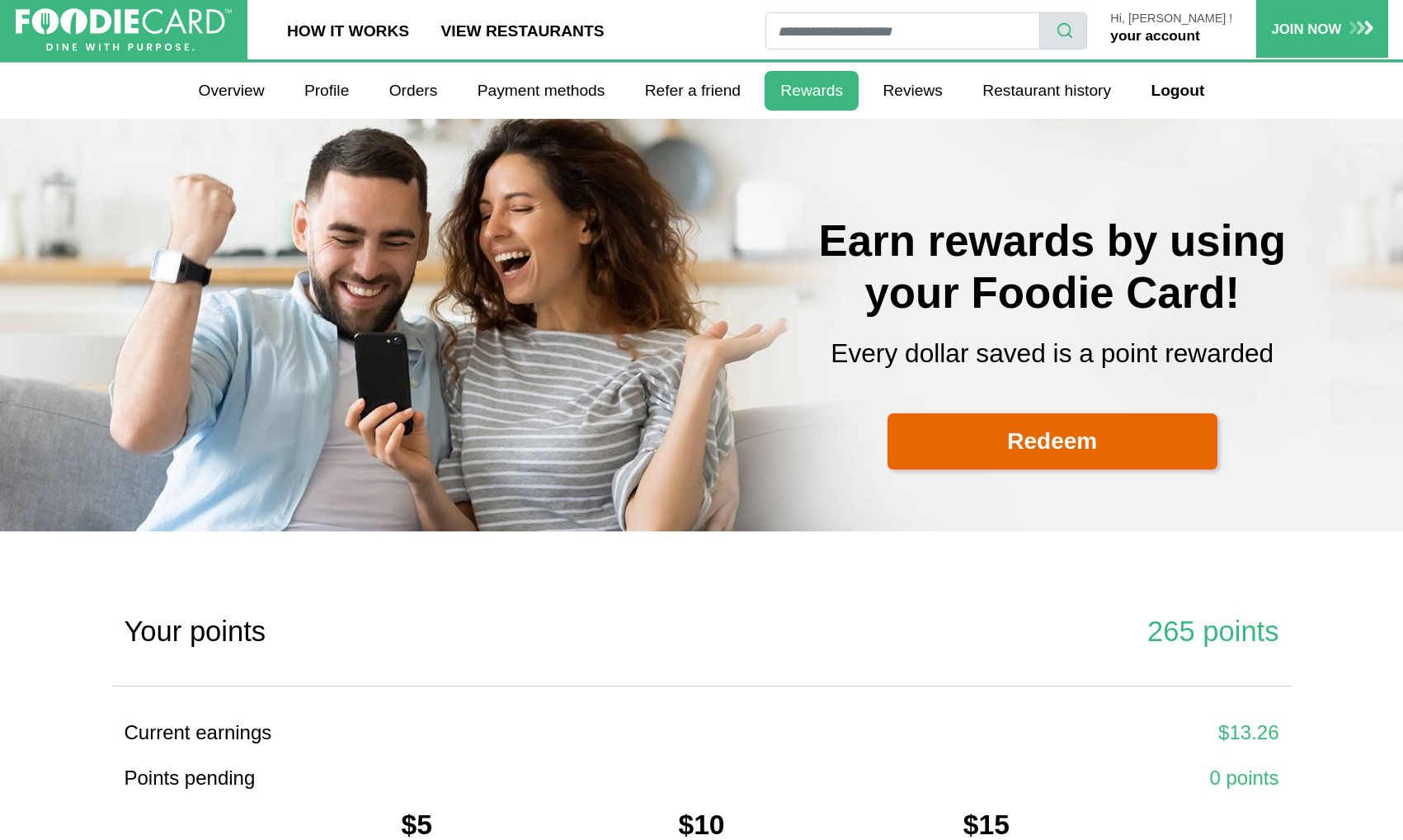
click at [1057, 432] on link "Redeem" at bounding box center [1053, 442] width 330 height 57
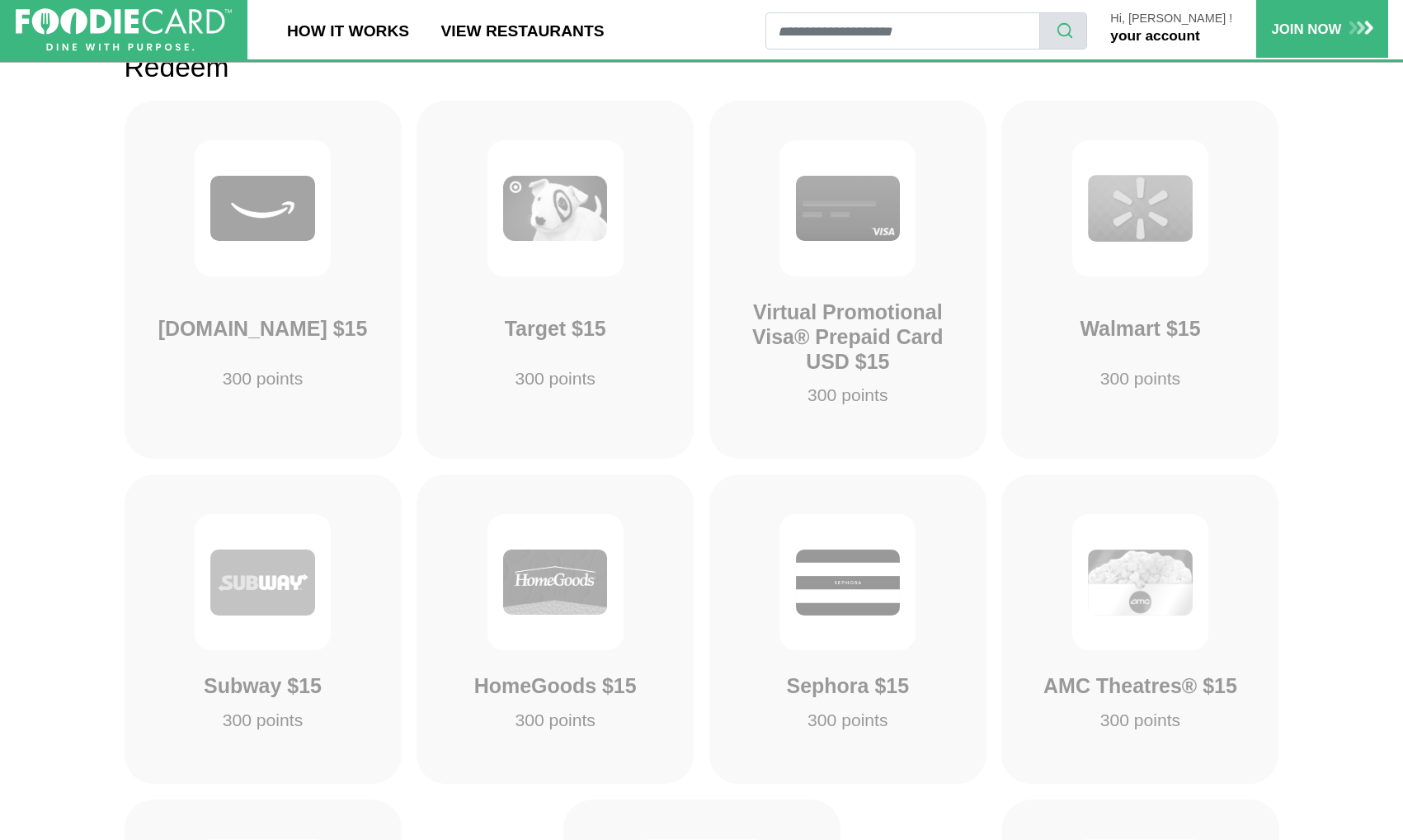
scroll to position [6138, 1]
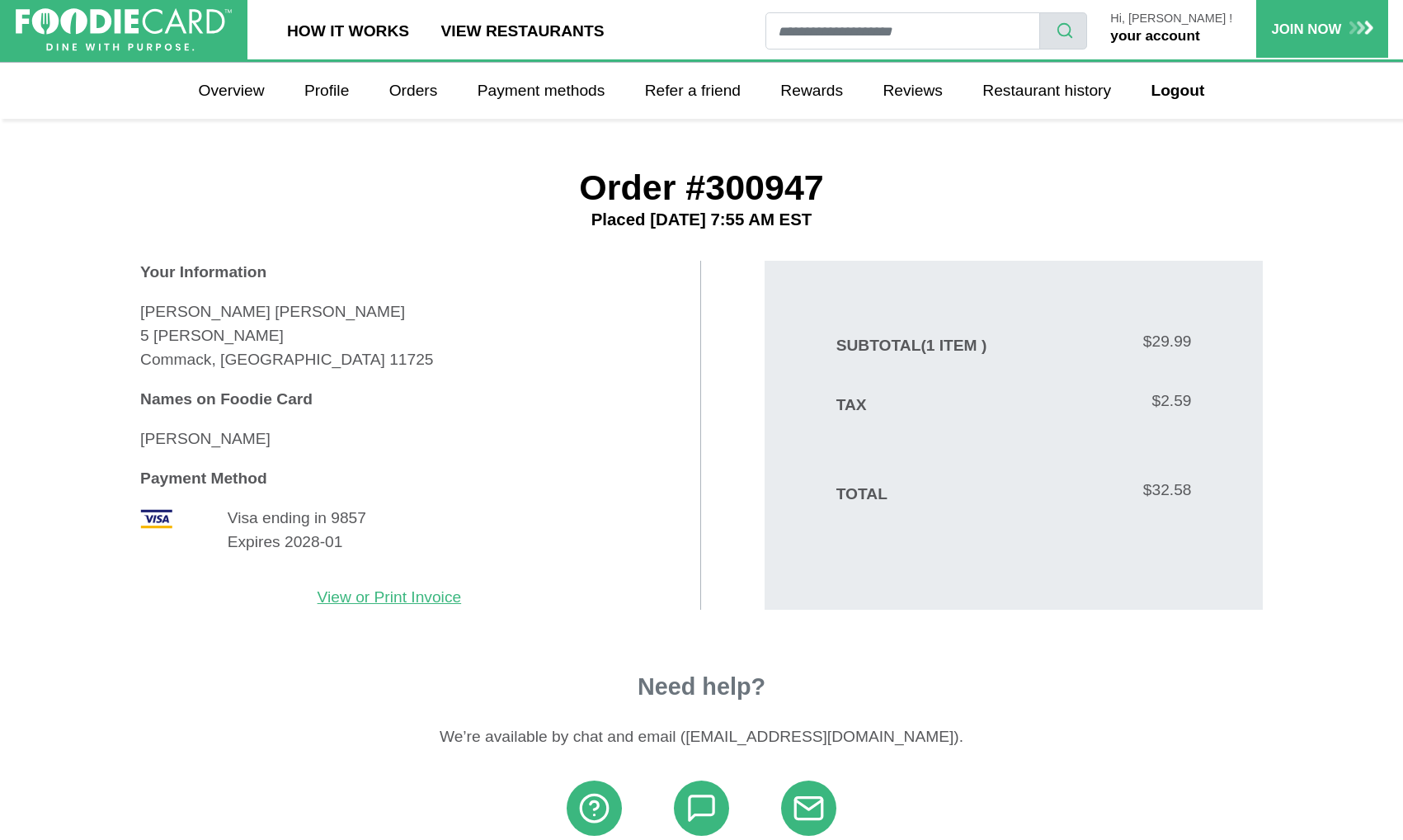
click at [1200, 35] on link "your account" at bounding box center [1155, 35] width 90 height 17
